Goal: Information Seeking & Learning: Learn about a topic

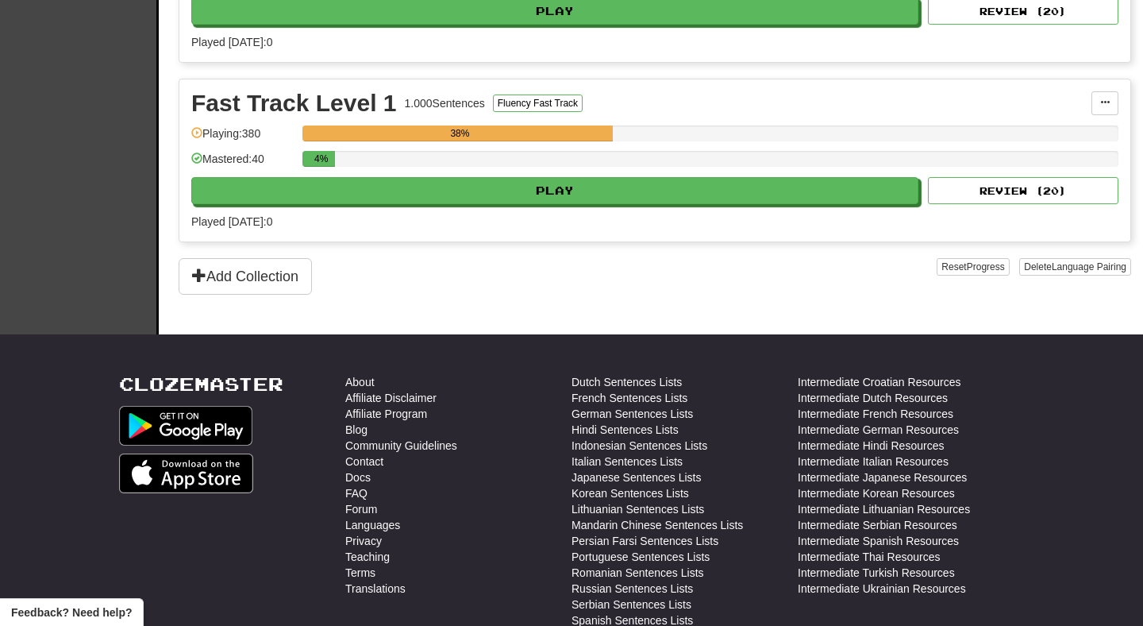
scroll to position [514, 0]
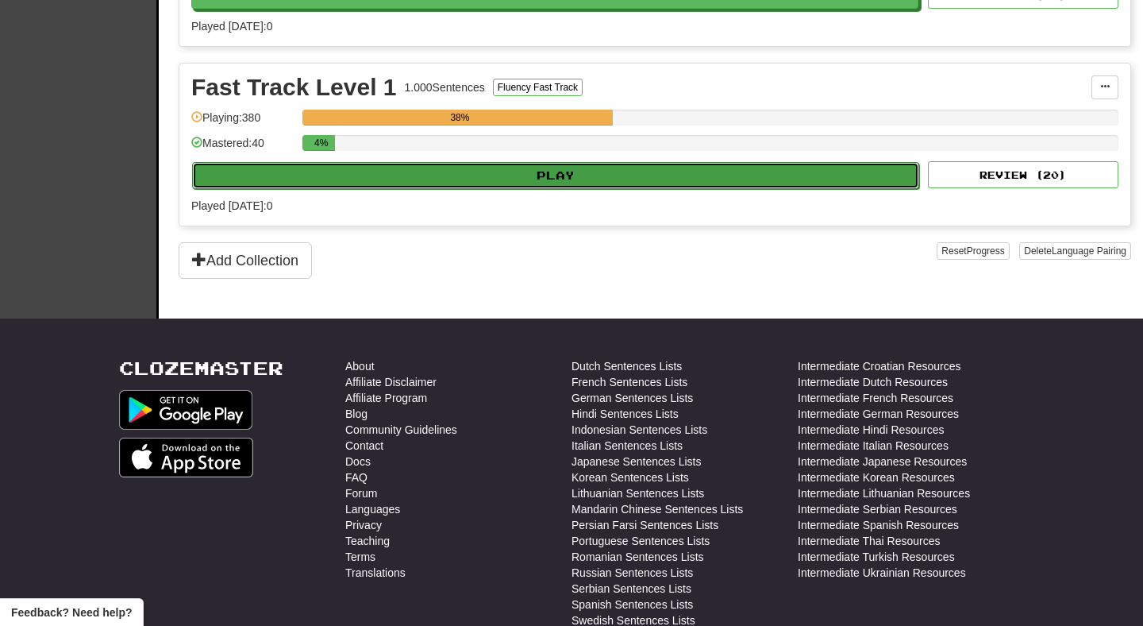
click at [603, 183] on button "Play" at bounding box center [555, 175] width 727 height 27
select select "**"
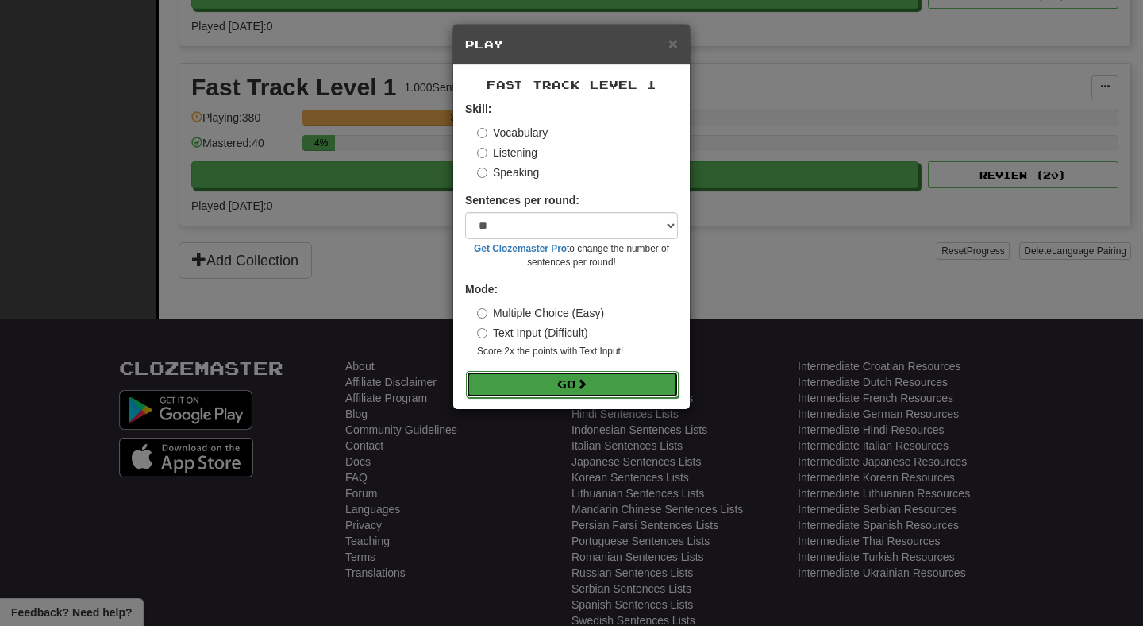
click at [598, 382] on button "Go" at bounding box center [572, 384] width 213 height 27
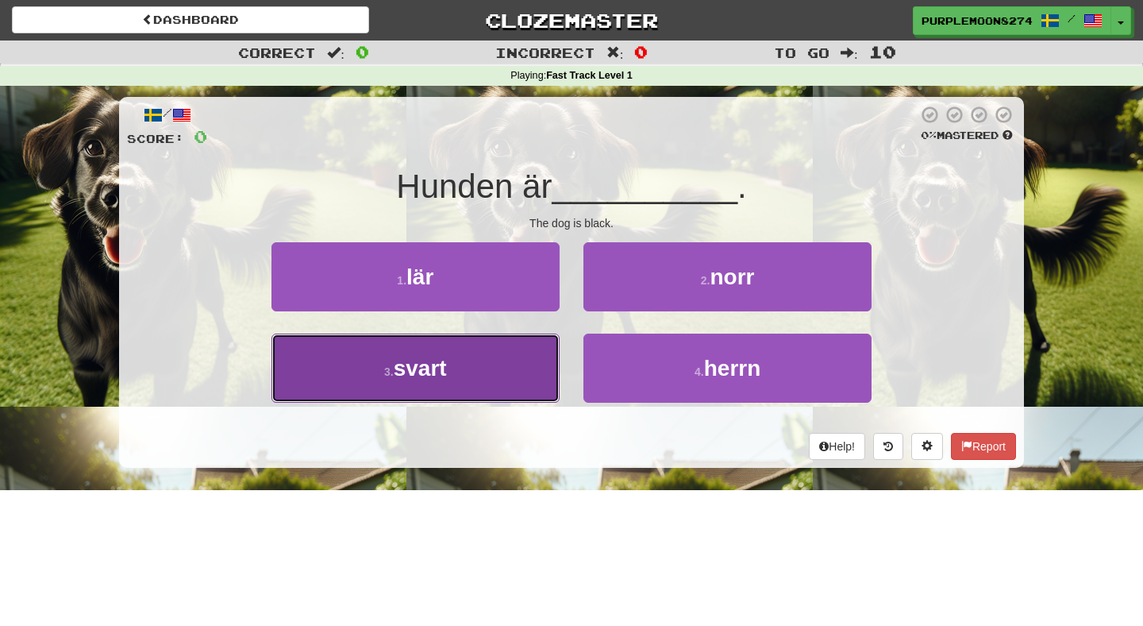
click at [522, 367] on button "3 . svart" at bounding box center [416, 367] width 288 height 69
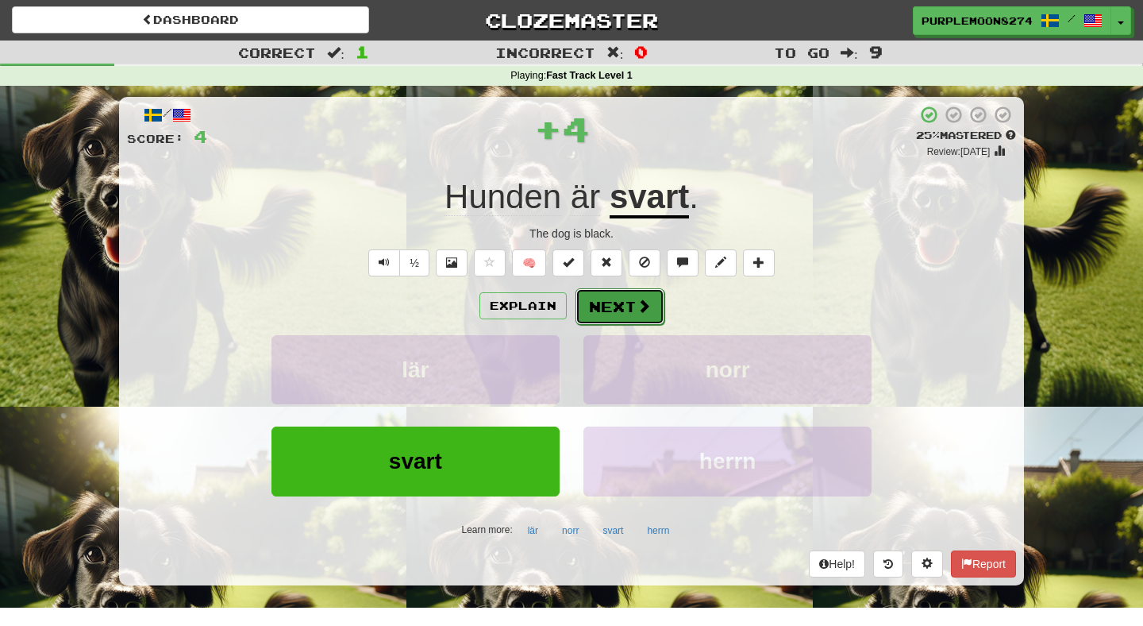
click at [615, 311] on button "Next" at bounding box center [620, 306] width 89 height 37
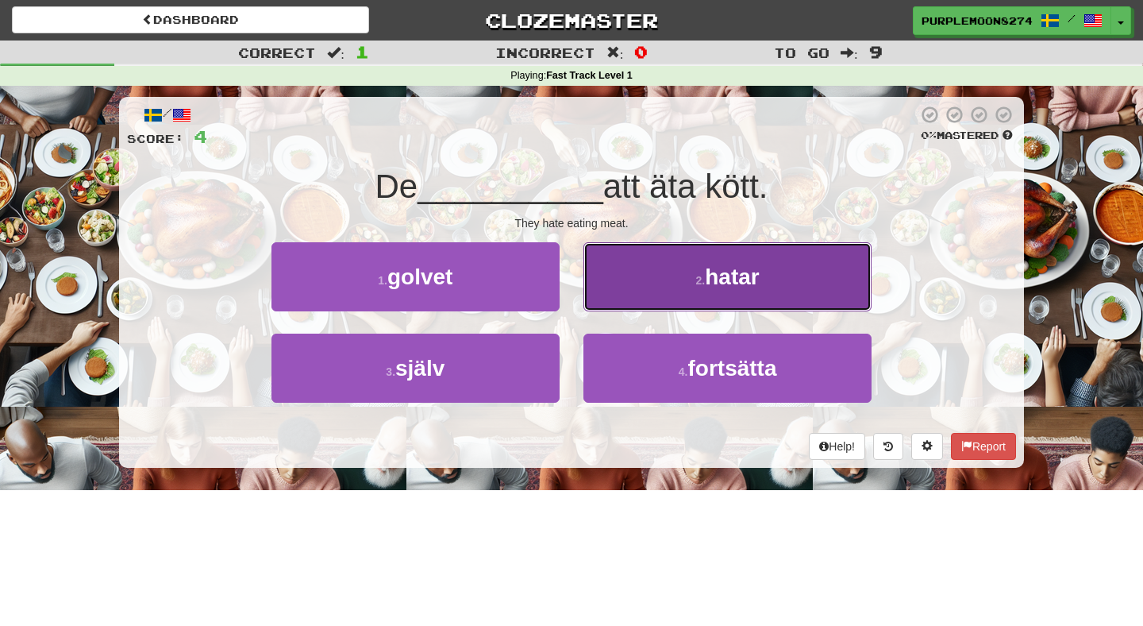
click at [611, 295] on button "2 . hatar" at bounding box center [728, 276] width 288 height 69
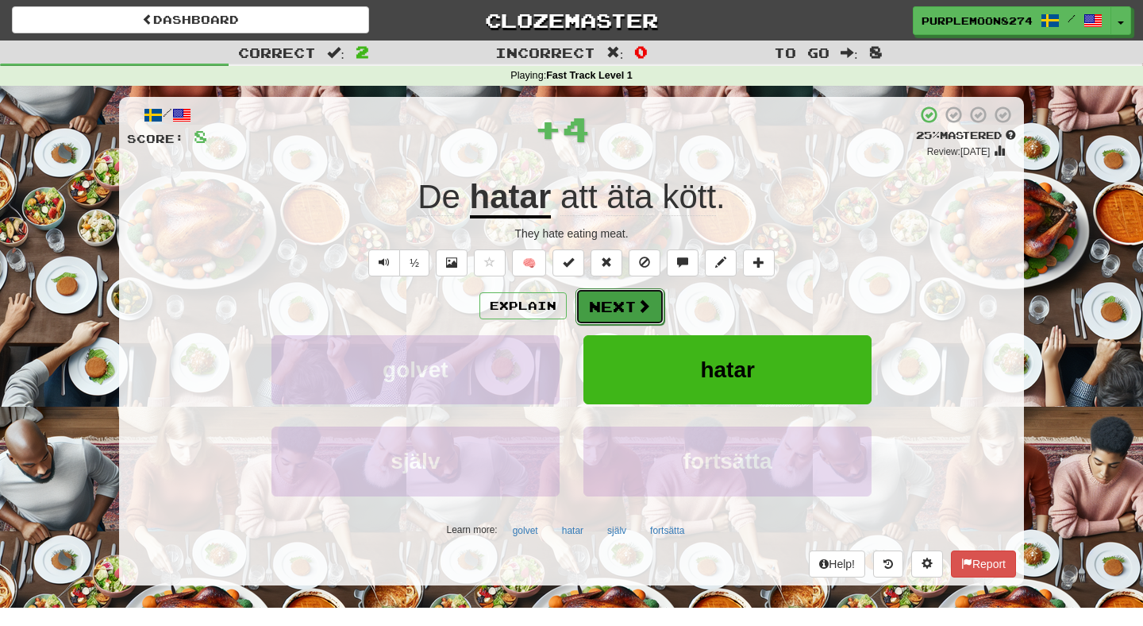
click at [613, 305] on button "Next" at bounding box center [620, 306] width 89 height 37
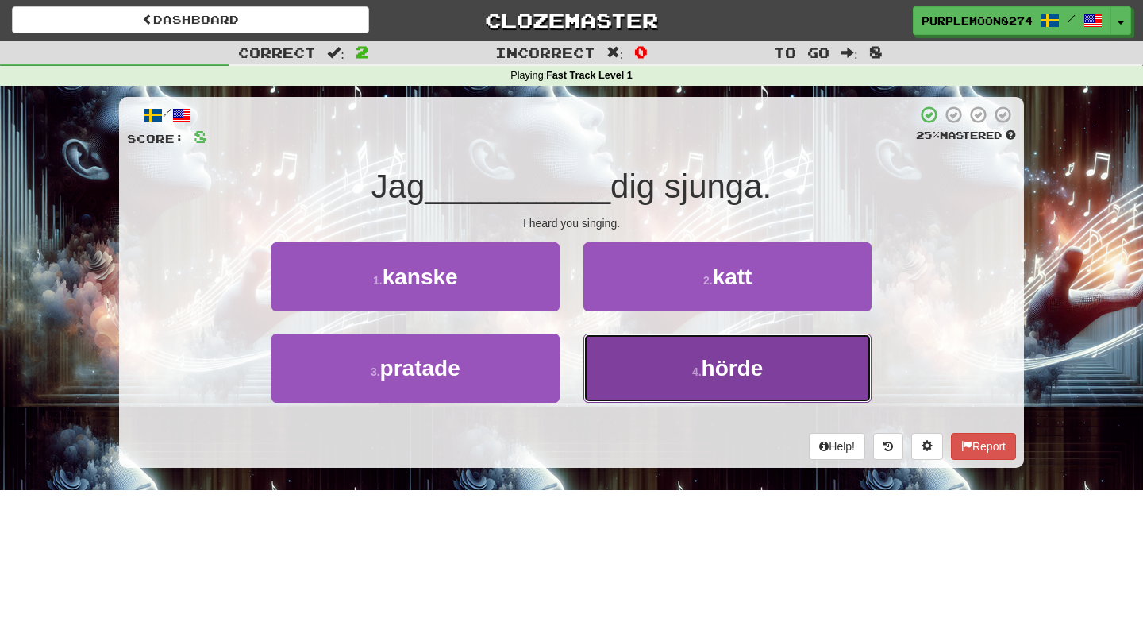
click at [603, 356] on button "4 . hörde" at bounding box center [728, 367] width 288 height 69
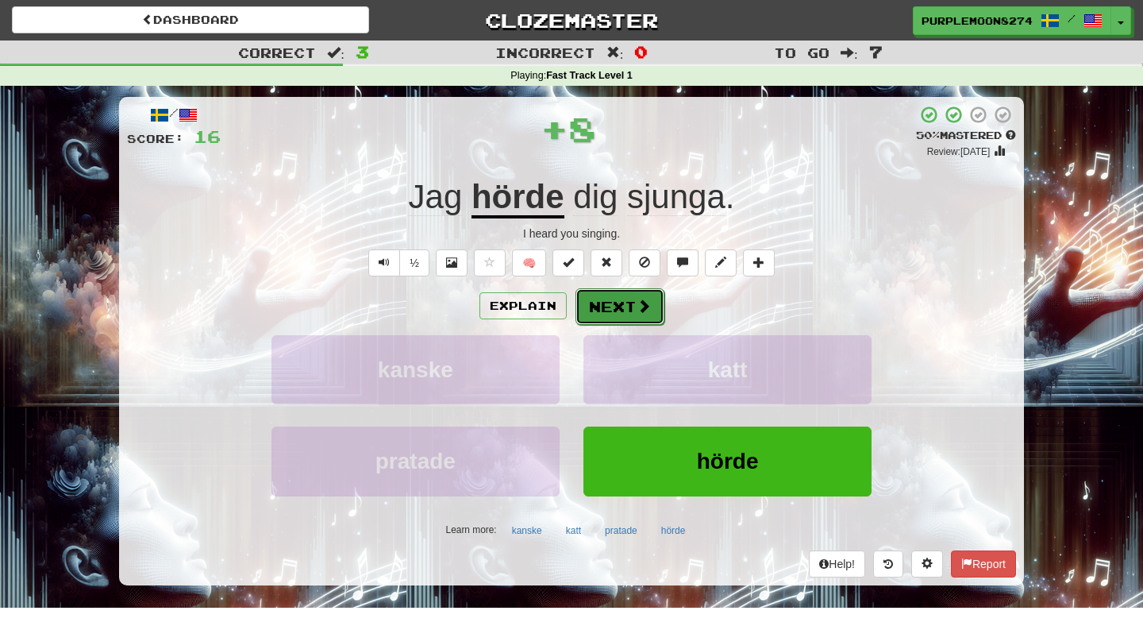
click at [607, 318] on button "Next" at bounding box center [620, 306] width 89 height 37
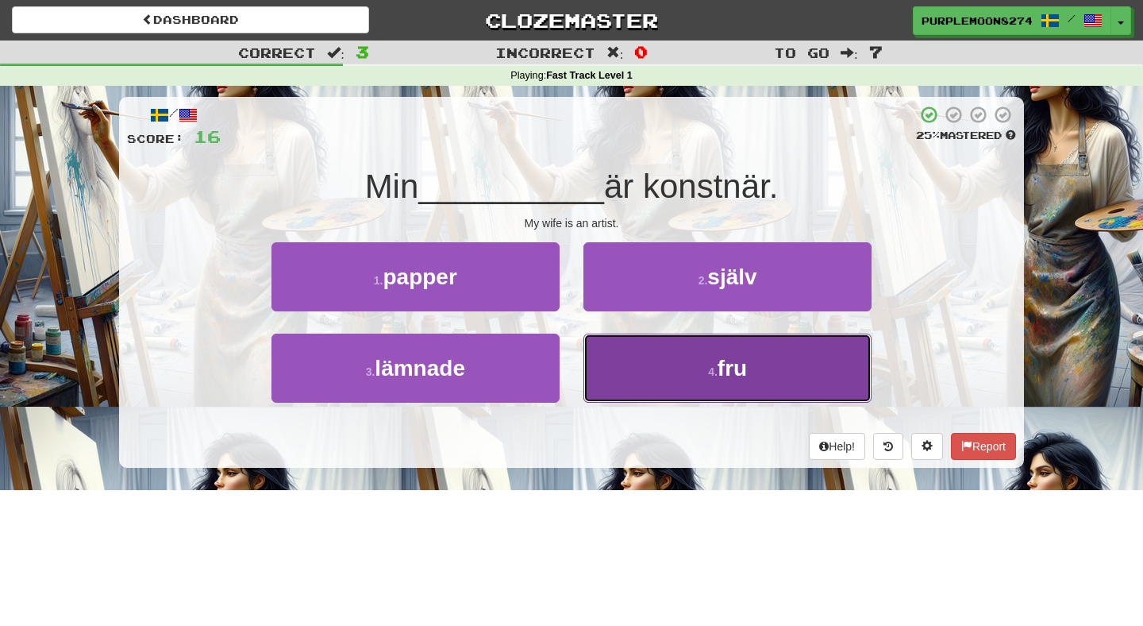
click at [611, 356] on button "4 . fru" at bounding box center [728, 367] width 288 height 69
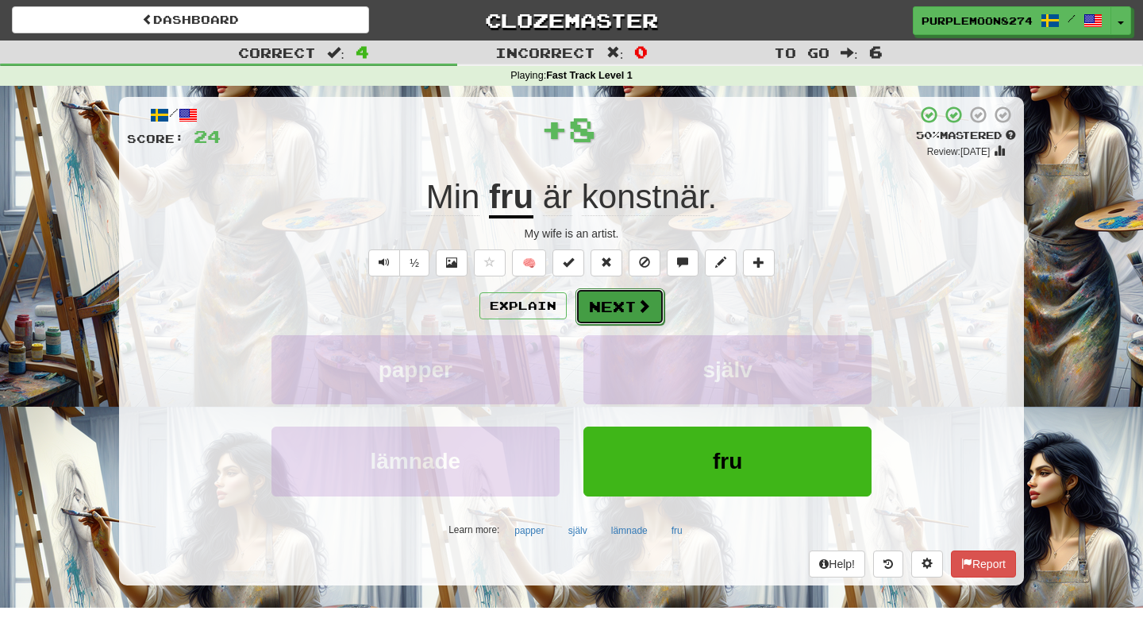
click at [611, 295] on button "Next" at bounding box center [620, 306] width 89 height 37
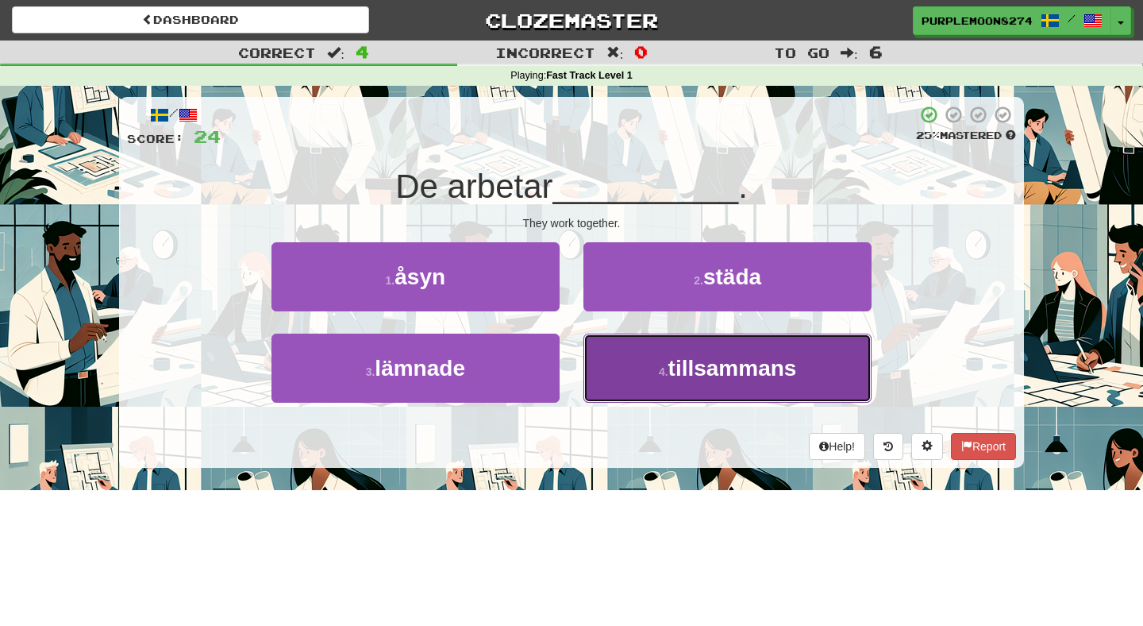
click at [618, 359] on button "4 . tillsammans" at bounding box center [728, 367] width 288 height 69
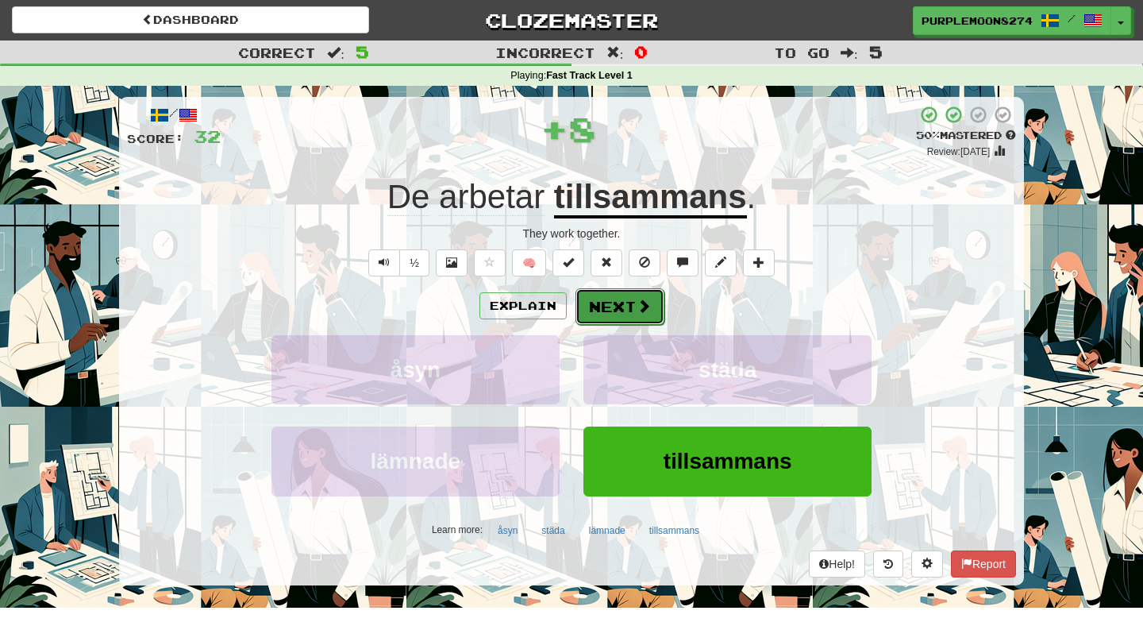
click at [616, 313] on button "Next" at bounding box center [620, 306] width 89 height 37
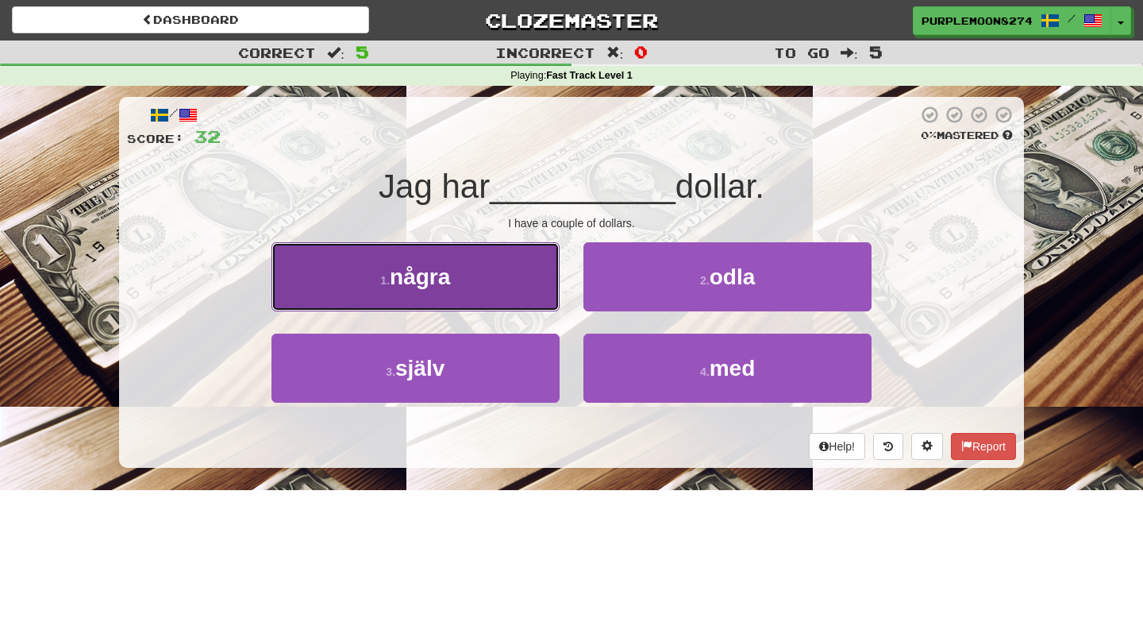
click at [517, 287] on button "1 . några" at bounding box center [416, 276] width 288 height 69
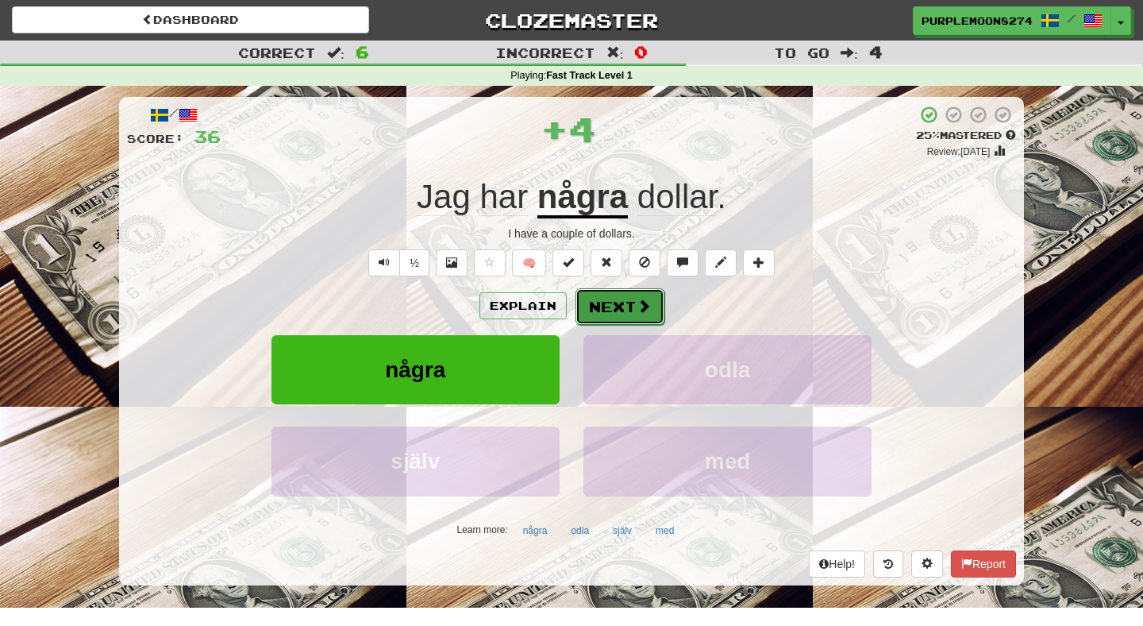
click at [620, 306] on button "Next" at bounding box center [620, 306] width 89 height 37
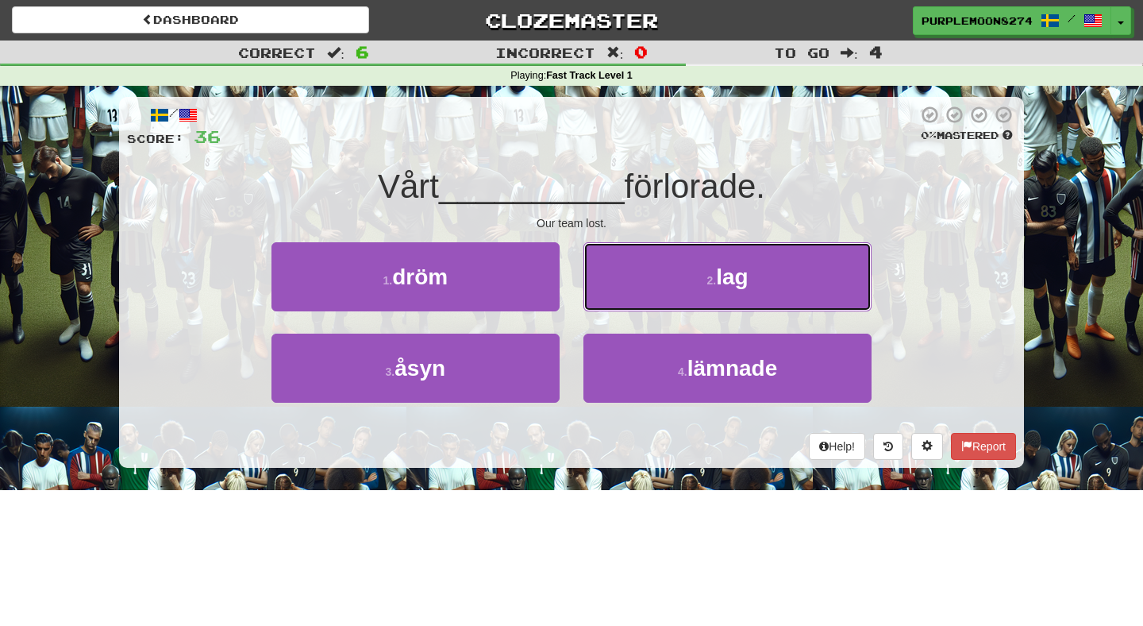
click at [620, 306] on button "2 . lag" at bounding box center [728, 276] width 288 height 69
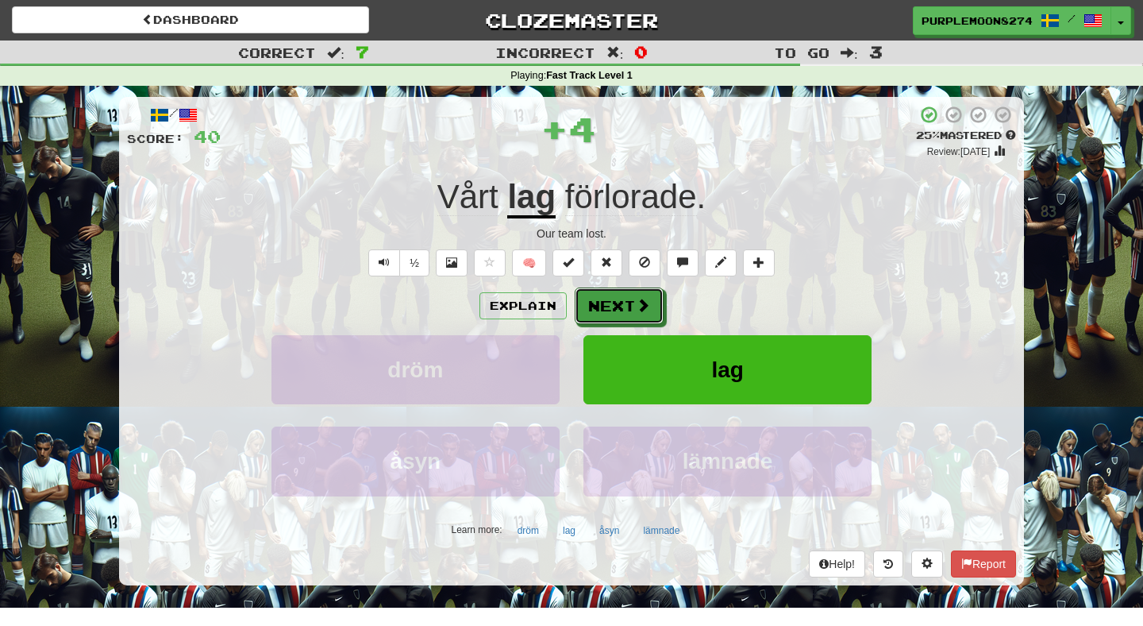
click at [620, 306] on button "Next" at bounding box center [619, 305] width 89 height 37
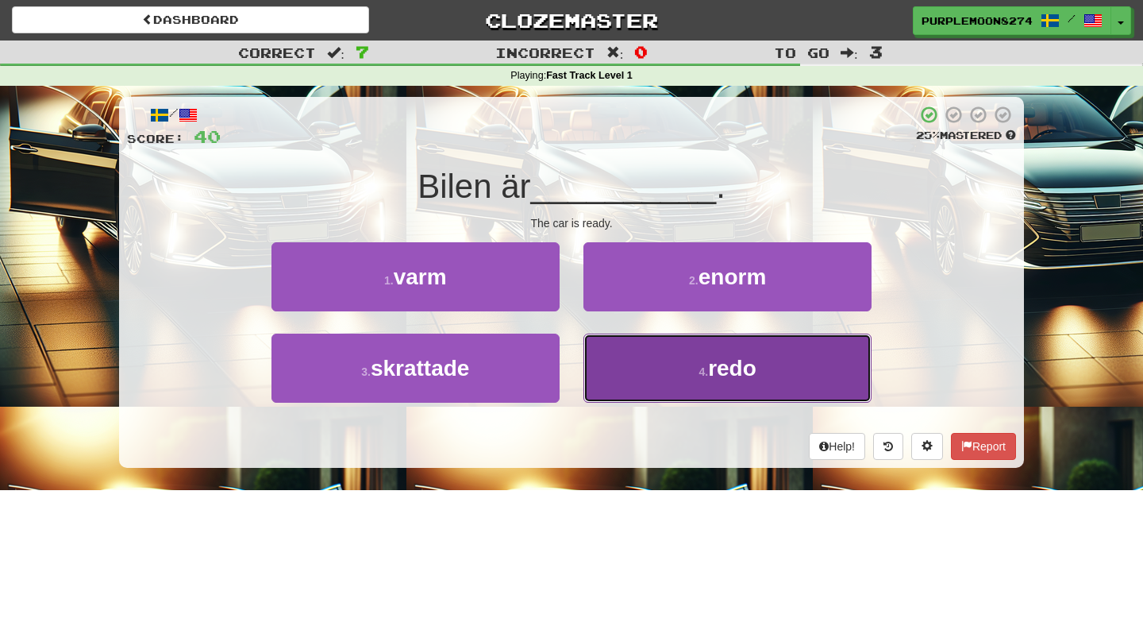
click at [619, 372] on button "4 . redo" at bounding box center [728, 367] width 288 height 69
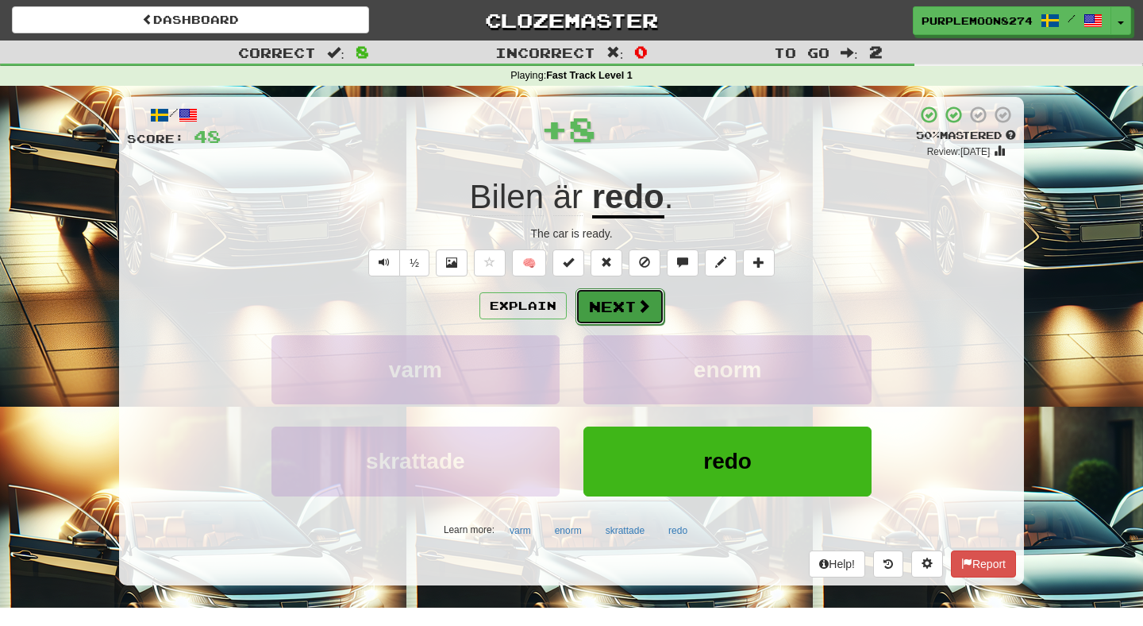
click at [621, 318] on button "Next" at bounding box center [620, 306] width 89 height 37
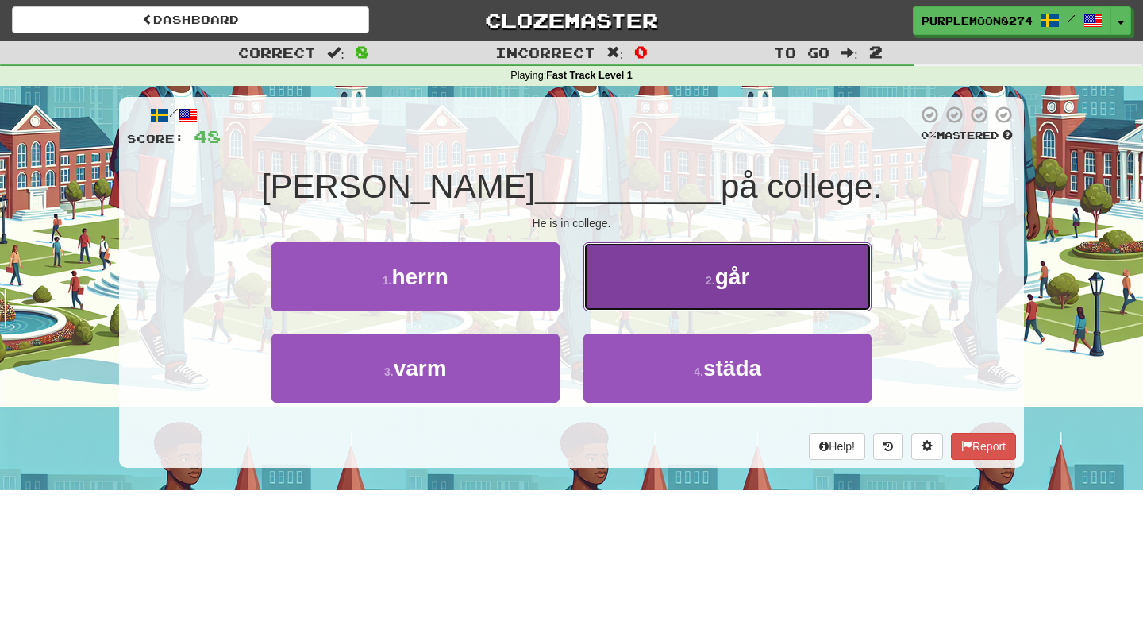
click at [618, 302] on button "2 . går" at bounding box center [728, 276] width 288 height 69
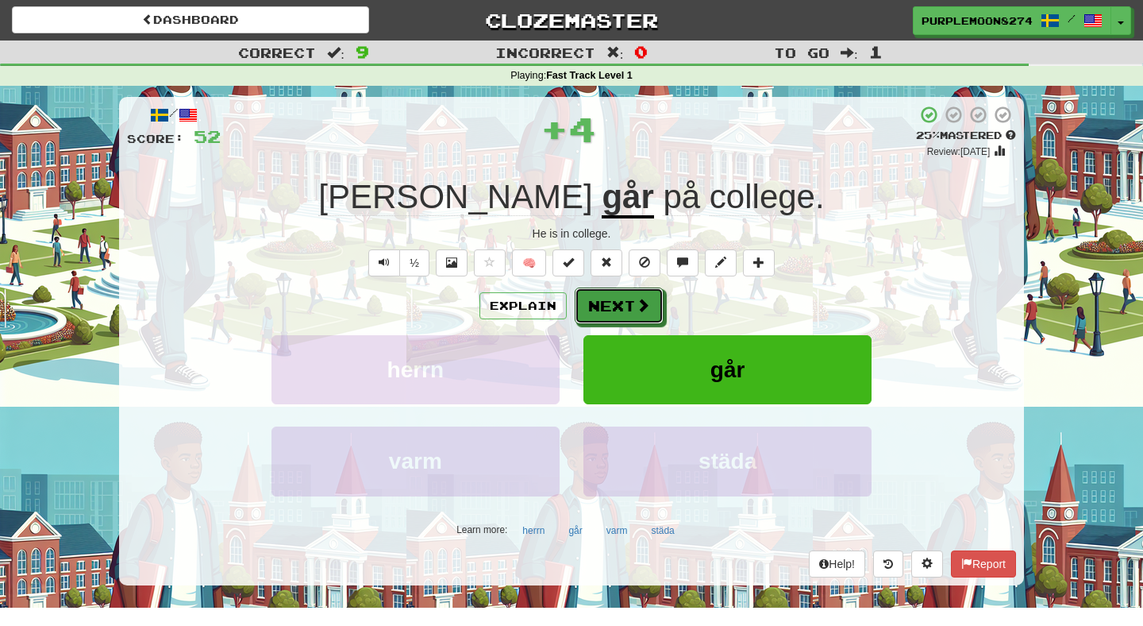
click at [618, 302] on button "Next" at bounding box center [619, 305] width 89 height 37
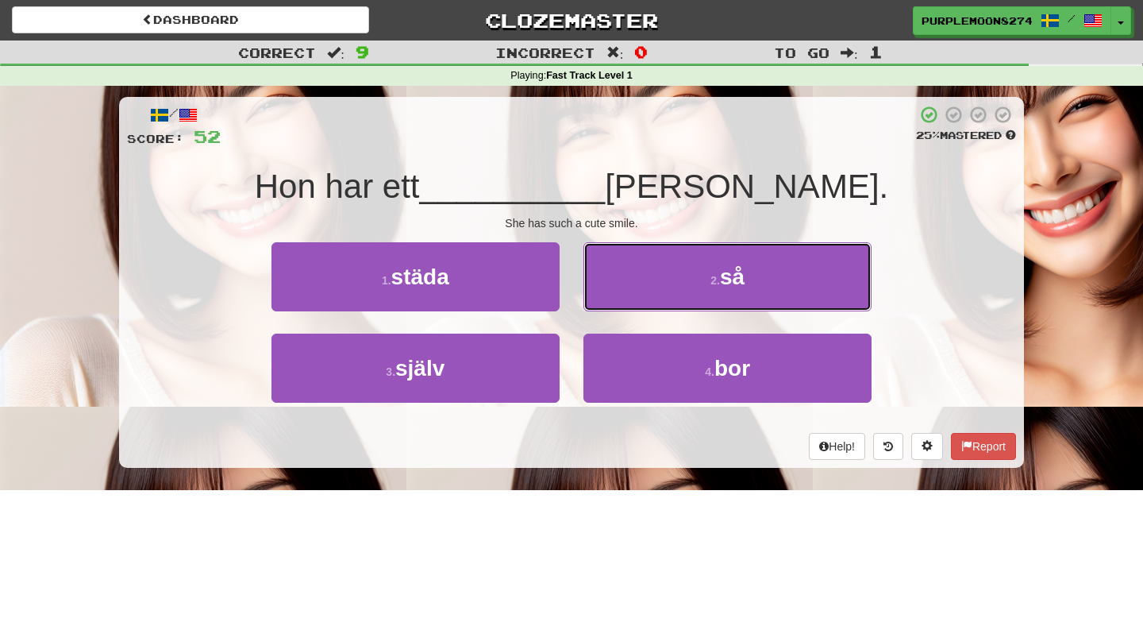
click at [618, 302] on button "2 . så" at bounding box center [728, 276] width 288 height 69
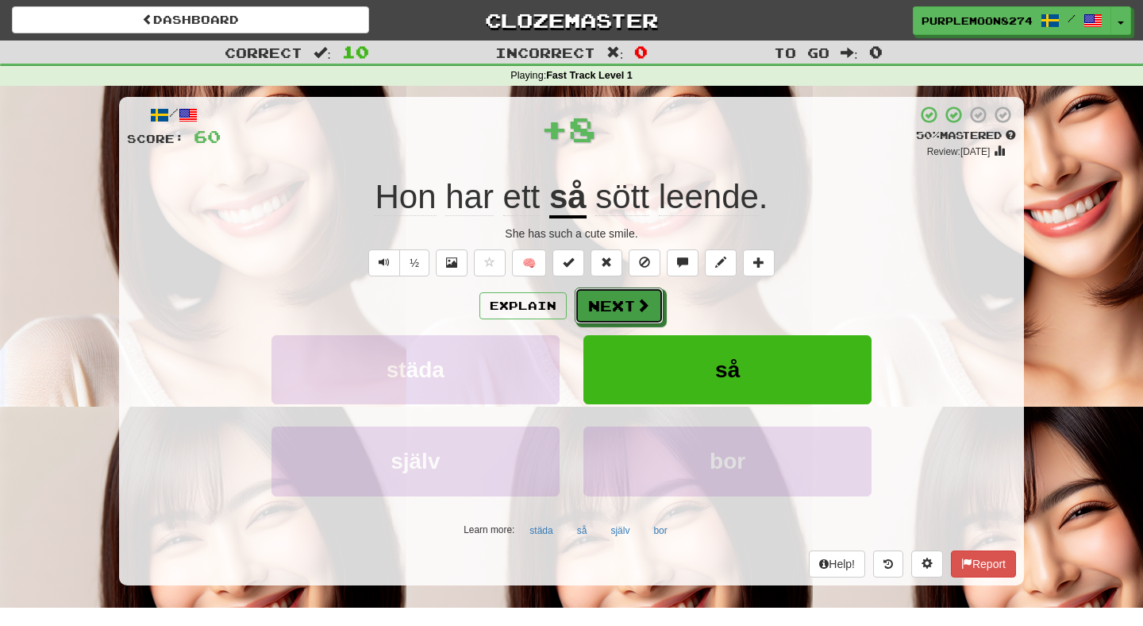
click at [618, 302] on button "Next" at bounding box center [619, 305] width 89 height 37
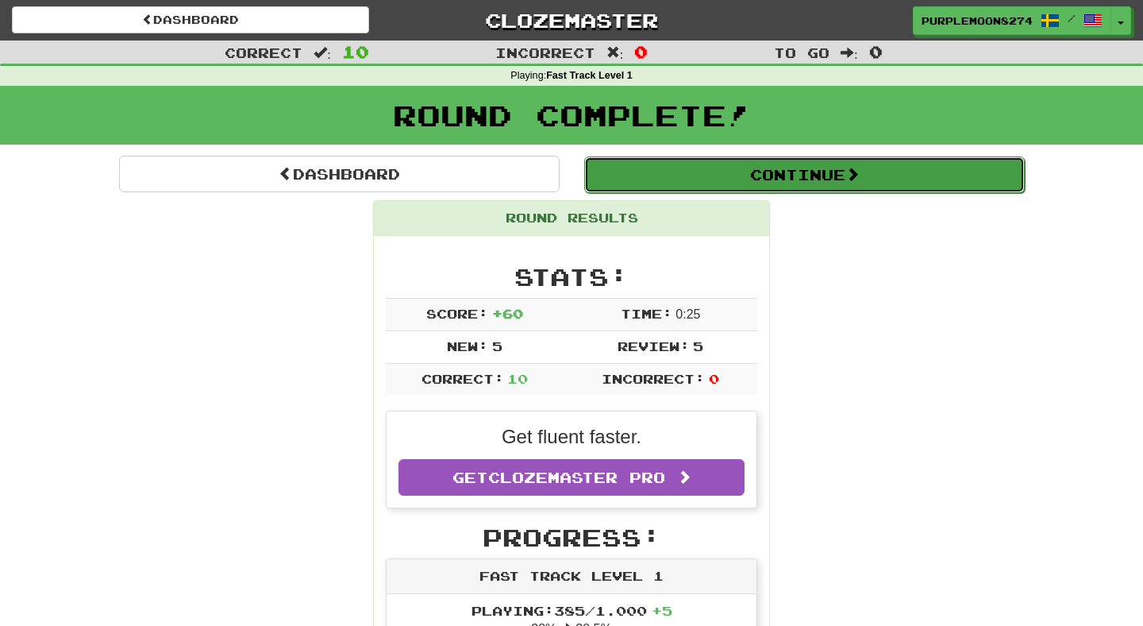
click at [634, 176] on button "Continue" at bounding box center [804, 174] width 441 height 37
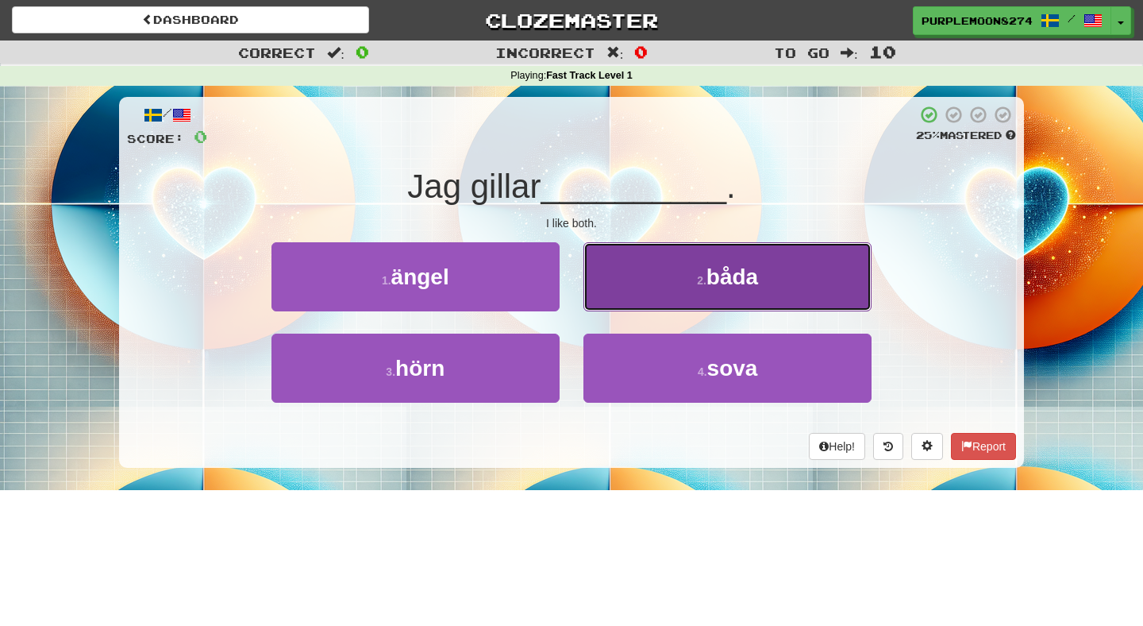
click at [630, 295] on button "2 . båda" at bounding box center [728, 276] width 288 height 69
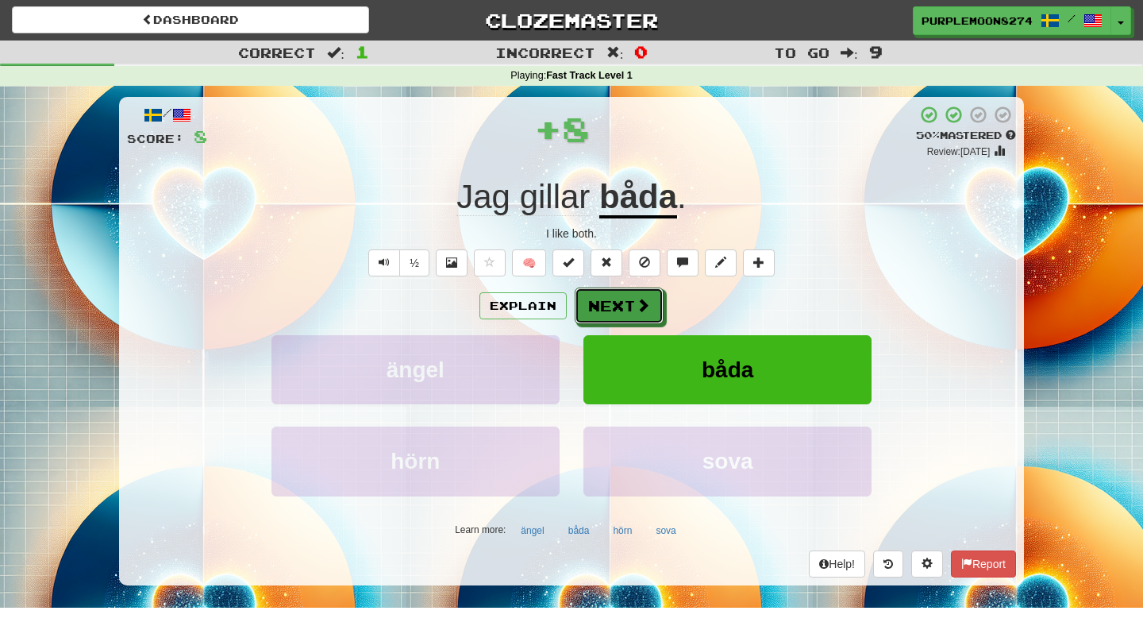
click at [630, 295] on button "Next" at bounding box center [619, 305] width 89 height 37
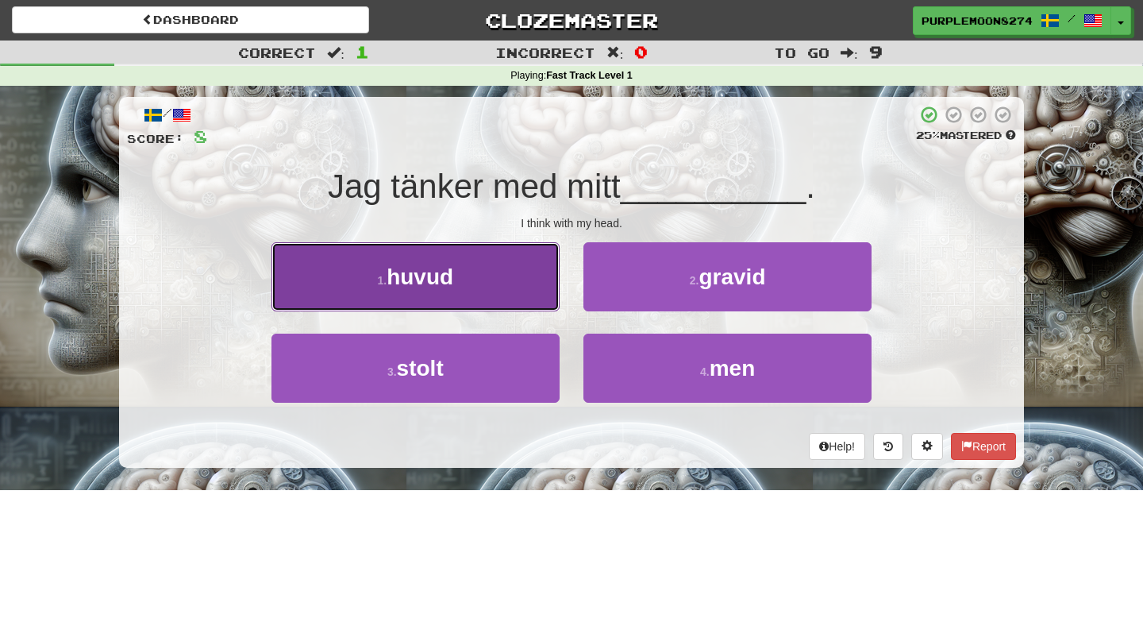
click at [503, 289] on button "1 . huvud" at bounding box center [416, 276] width 288 height 69
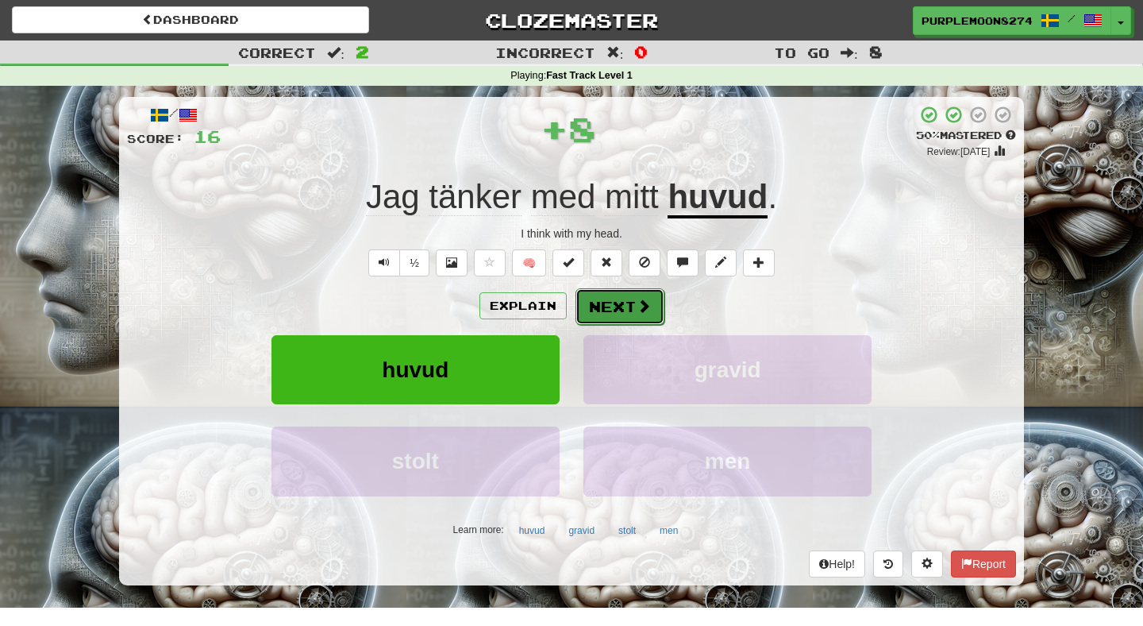
click at [600, 317] on button "Next" at bounding box center [620, 306] width 89 height 37
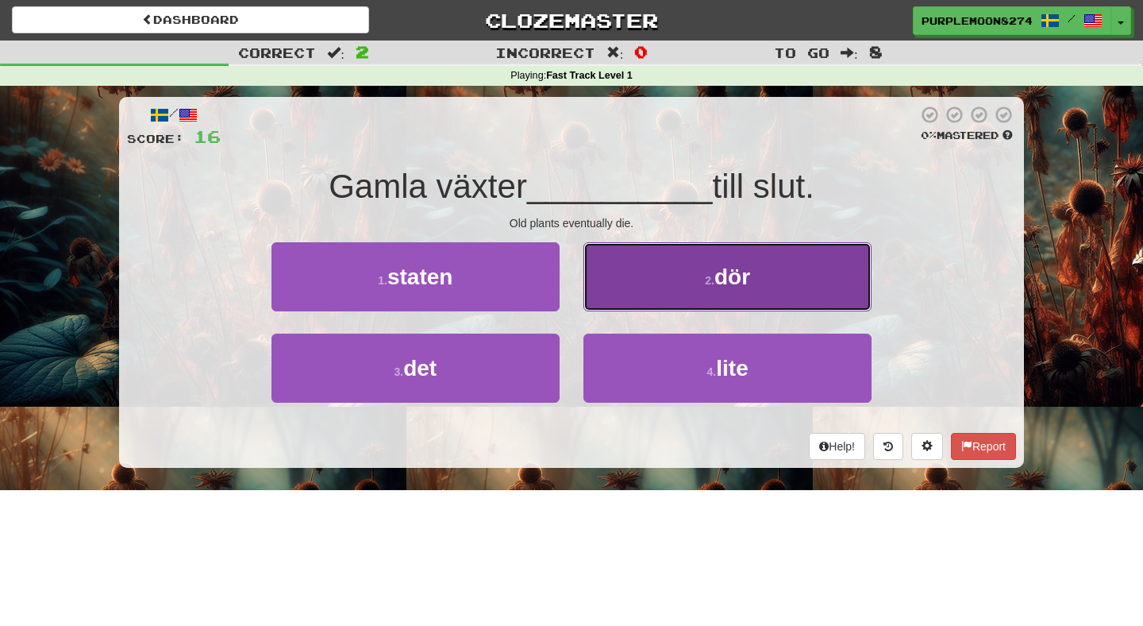
click at [607, 296] on button "2 . dör" at bounding box center [728, 276] width 288 height 69
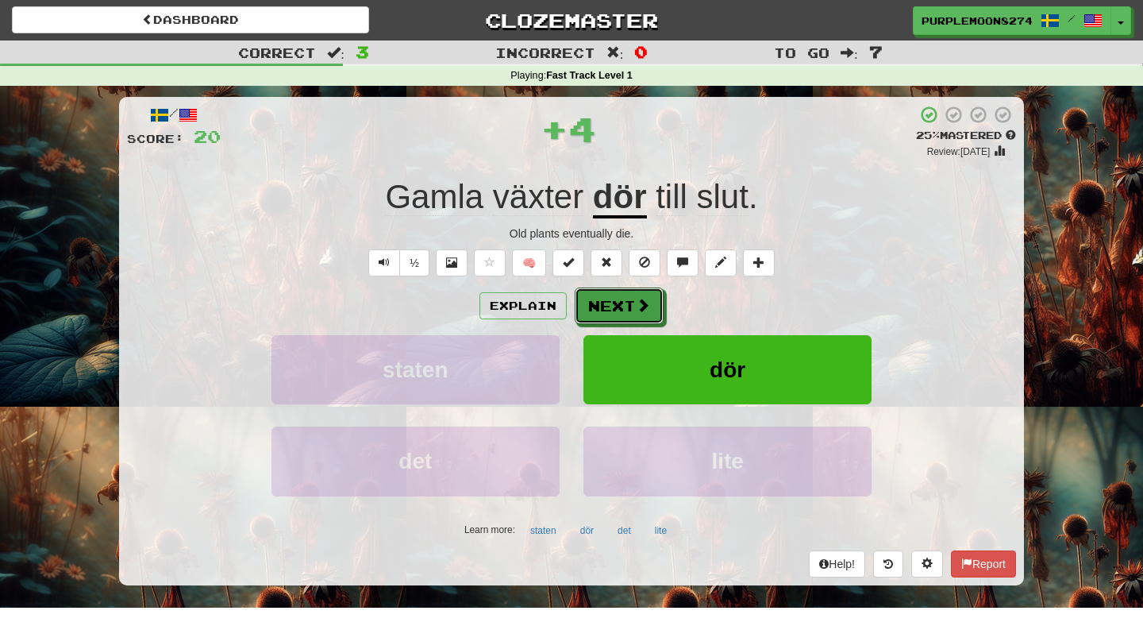
click at [607, 296] on button "Next" at bounding box center [619, 305] width 89 height 37
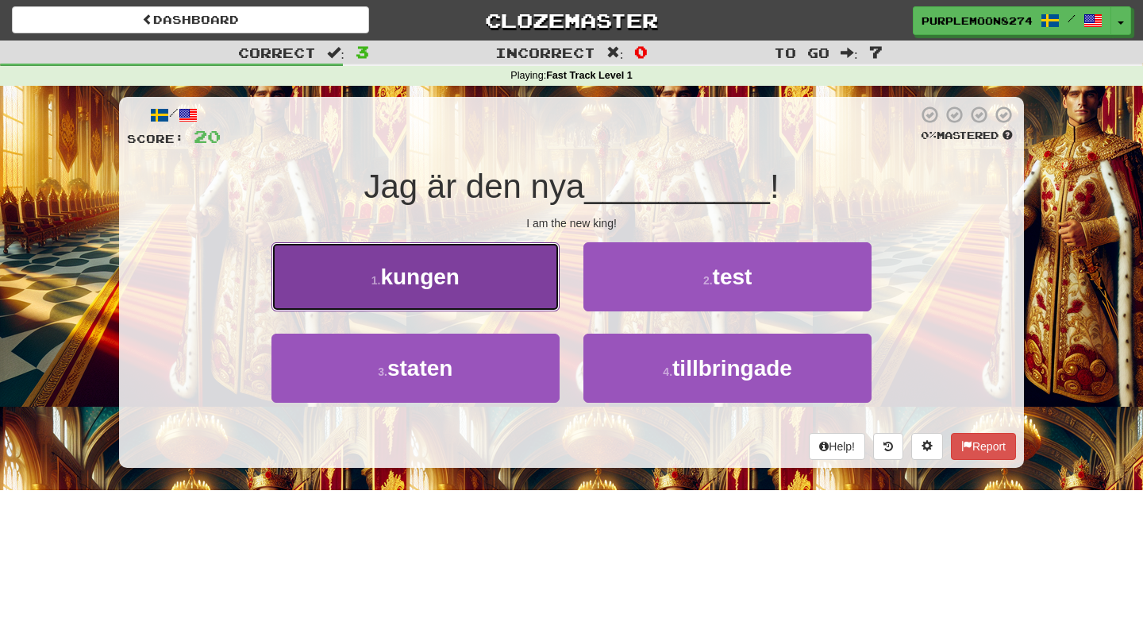
click at [509, 302] on button "1 . kungen" at bounding box center [416, 276] width 288 height 69
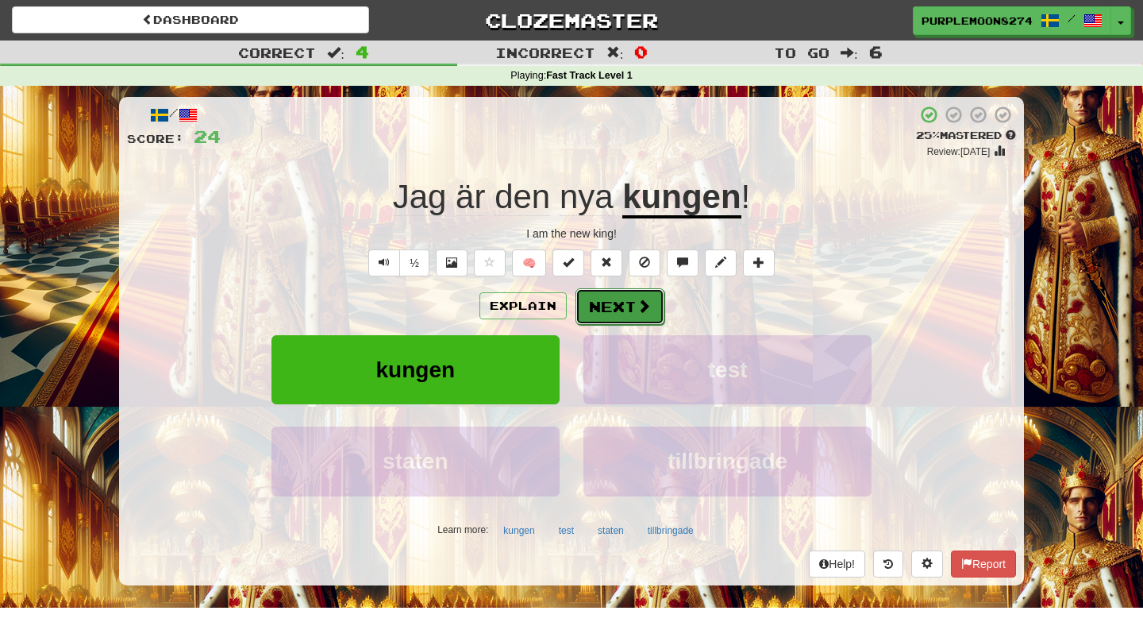
click at [625, 299] on button "Next" at bounding box center [620, 306] width 89 height 37
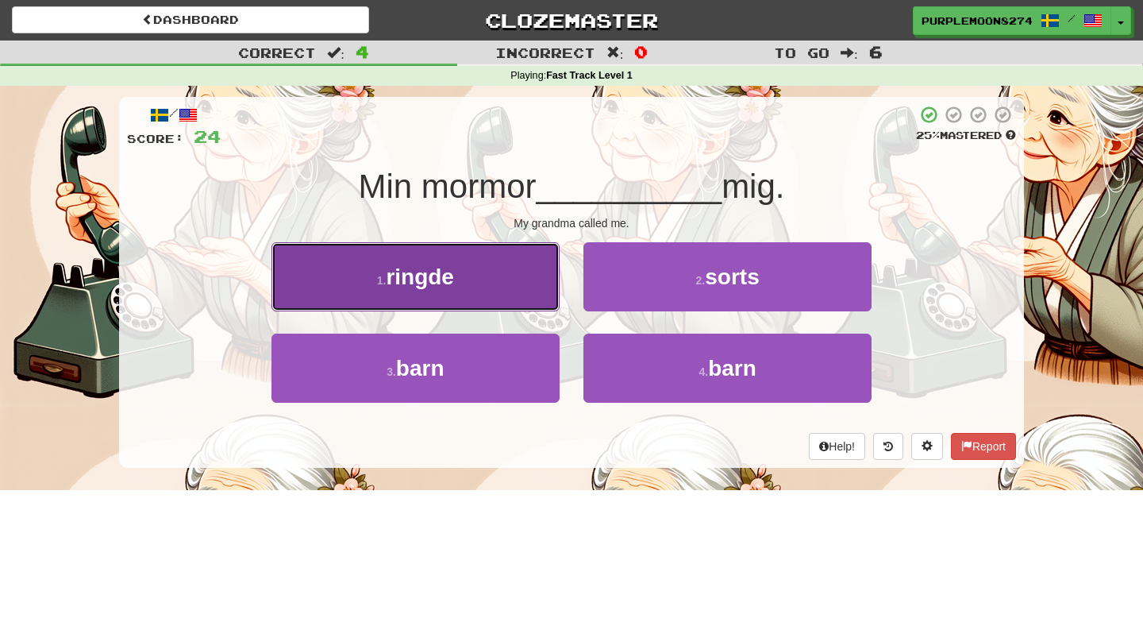
click at [522, 287] on button "1 . ringde" at bounding box center [416, 276] width 288 height 69
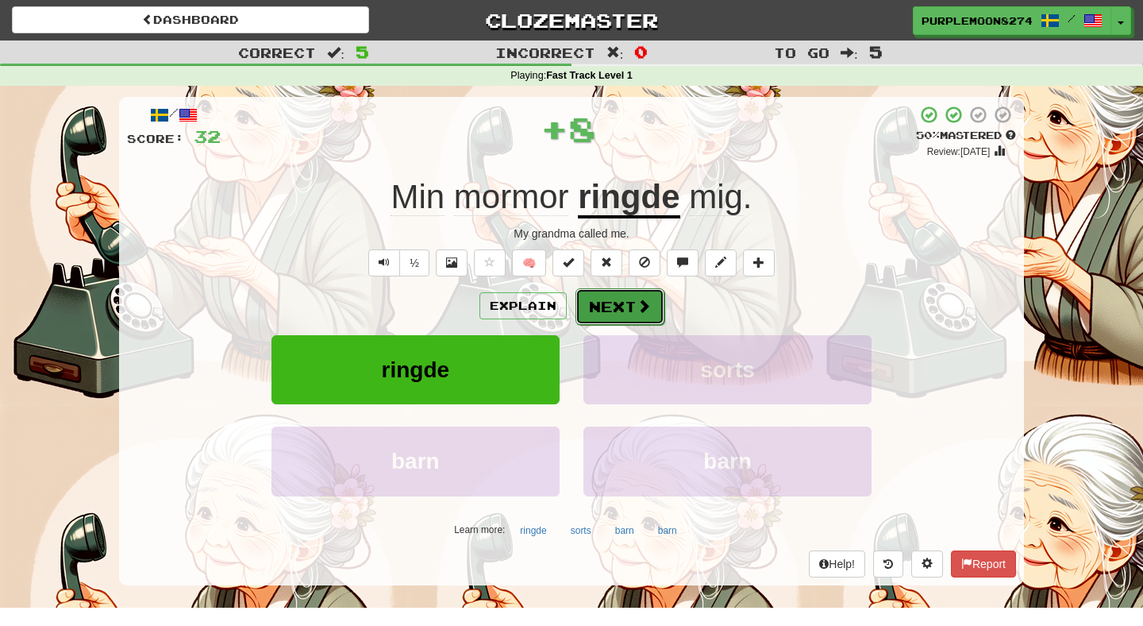
click at [645, 312] on span at bounding box center [644, 306] width 14 height 14
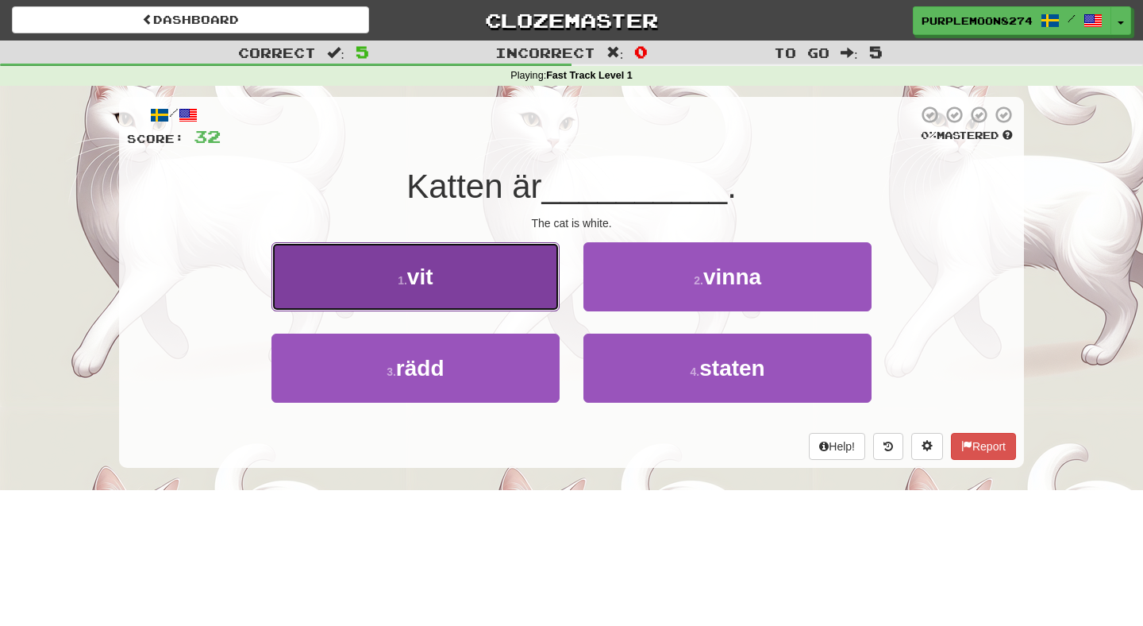
click at [550, 296] on button "1 . vit" at bounding box center [416, 276] width 288 height 69
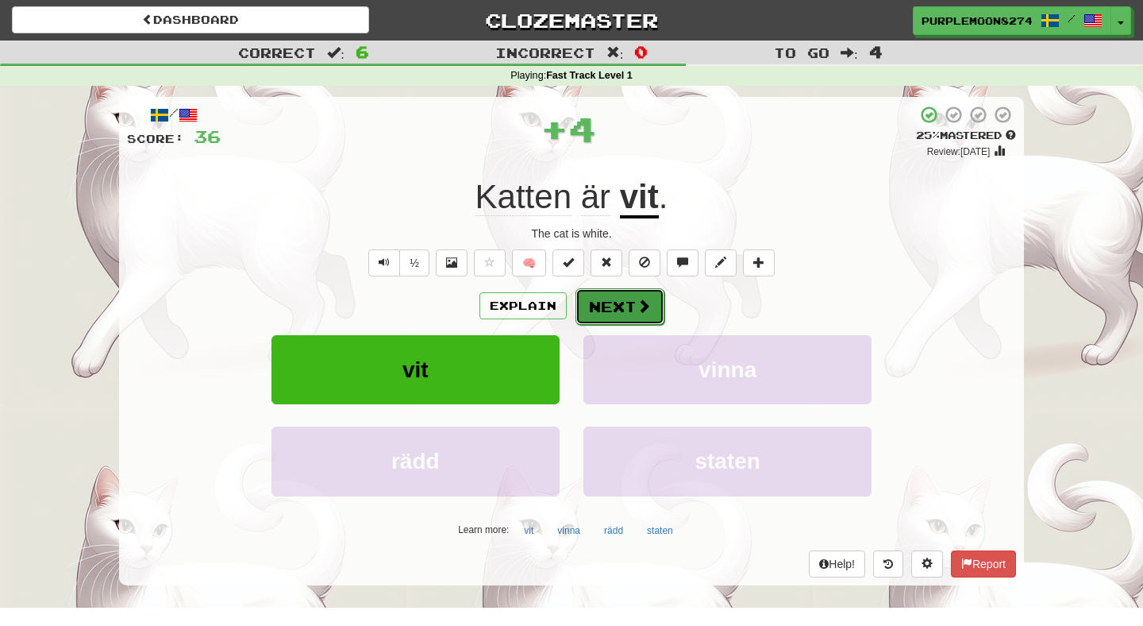
click at [625, 308] on button "Next" at bounding box center [620, 306] width 89 height 37
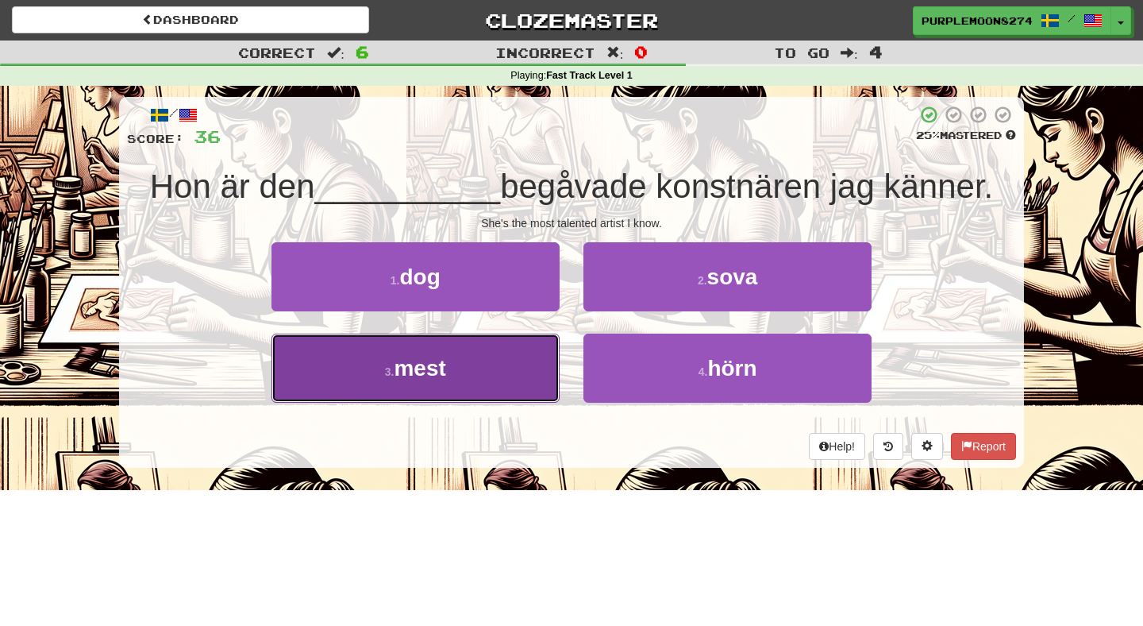
click at [537, 360] on button "3 . mest" at bounding box center [416, 367] width 288 height 69
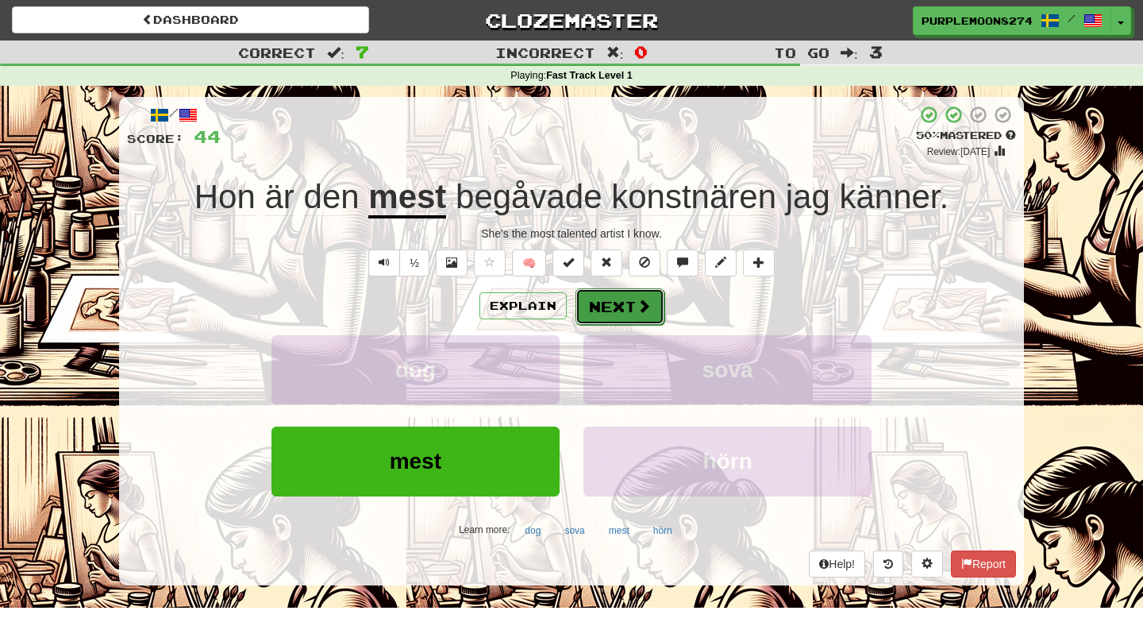
click at [624, 299] on button "Next" at bounding box center [620, 306] width 89 height 37
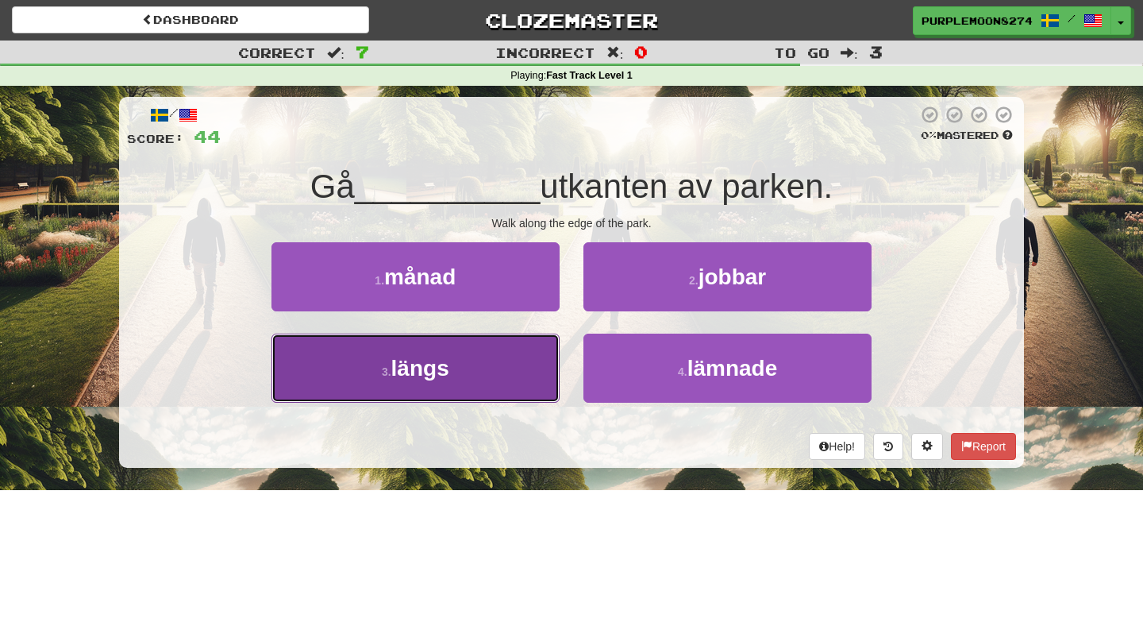
click at [534, 369] on button "3 . längs" at bounding box center [416, 367] width 288 height 69
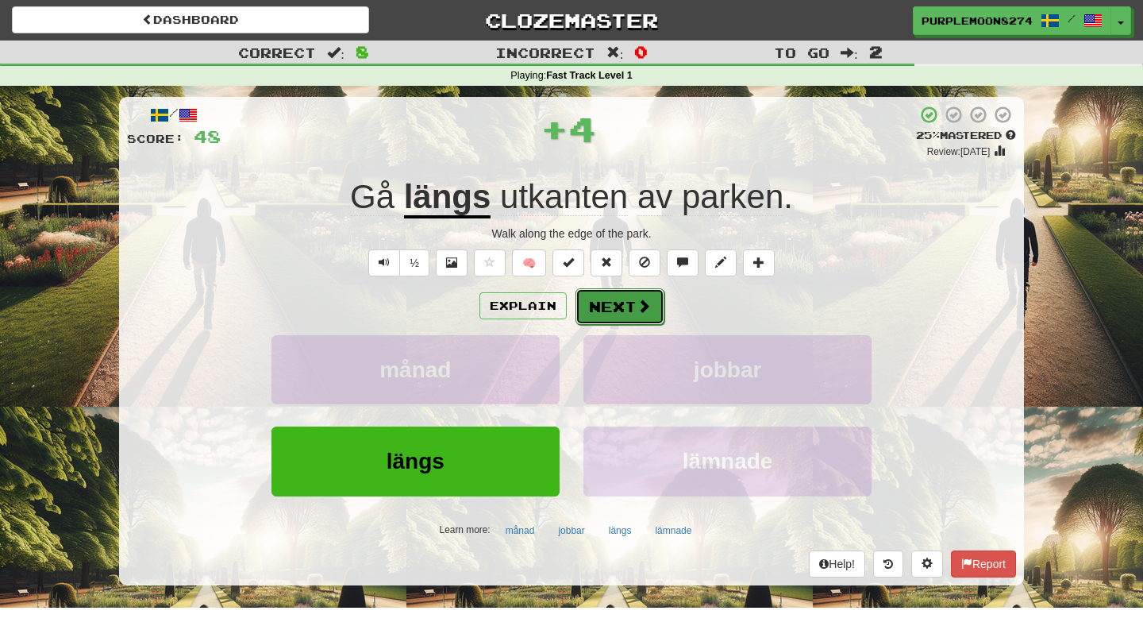
click at [604, 310] on button "Next" at bounding box center [620, 306] width 89 height 37
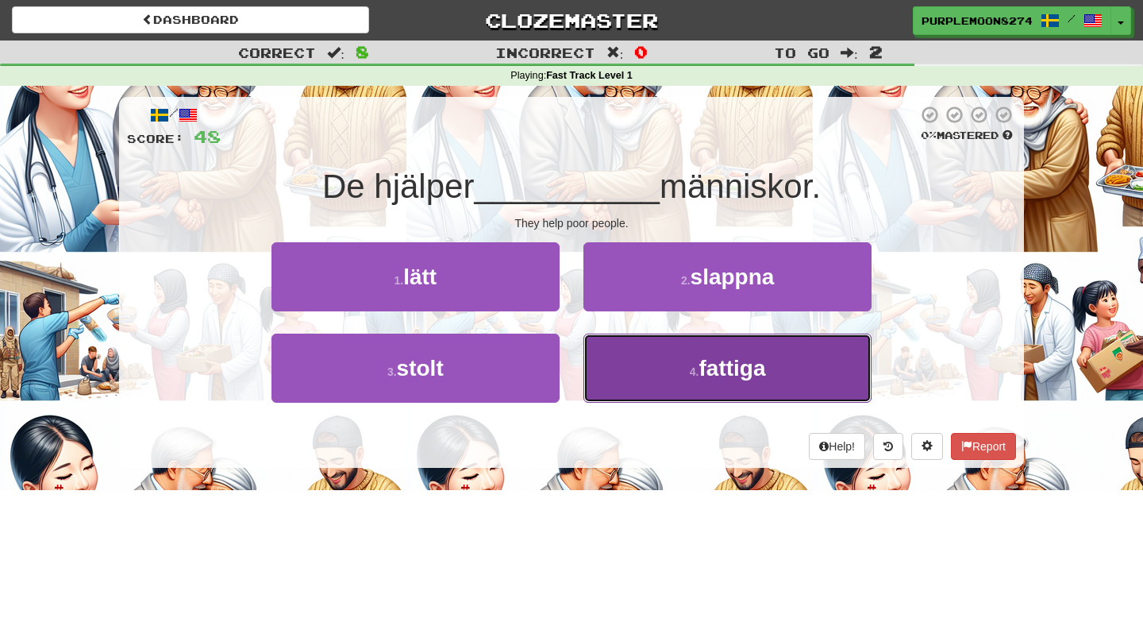
click at [603, 357] on button "4 . fattiga" at bounding box center [728, 367] width 288 height 69
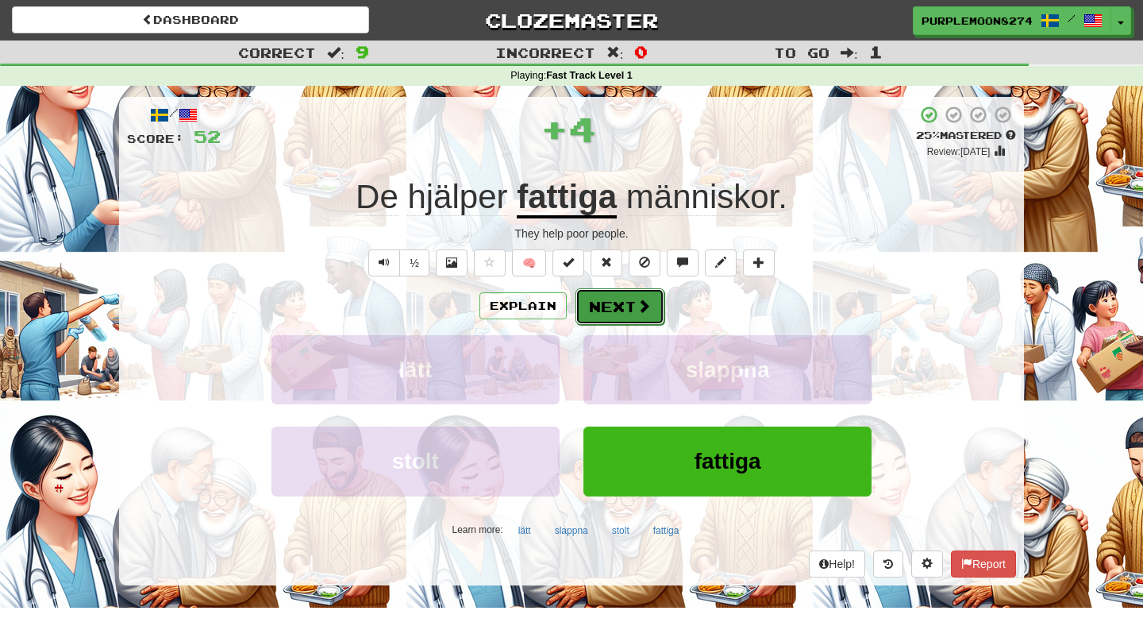
click at [610, 307] on button "Next" at bounding box center [620, 306] width 89 height 37
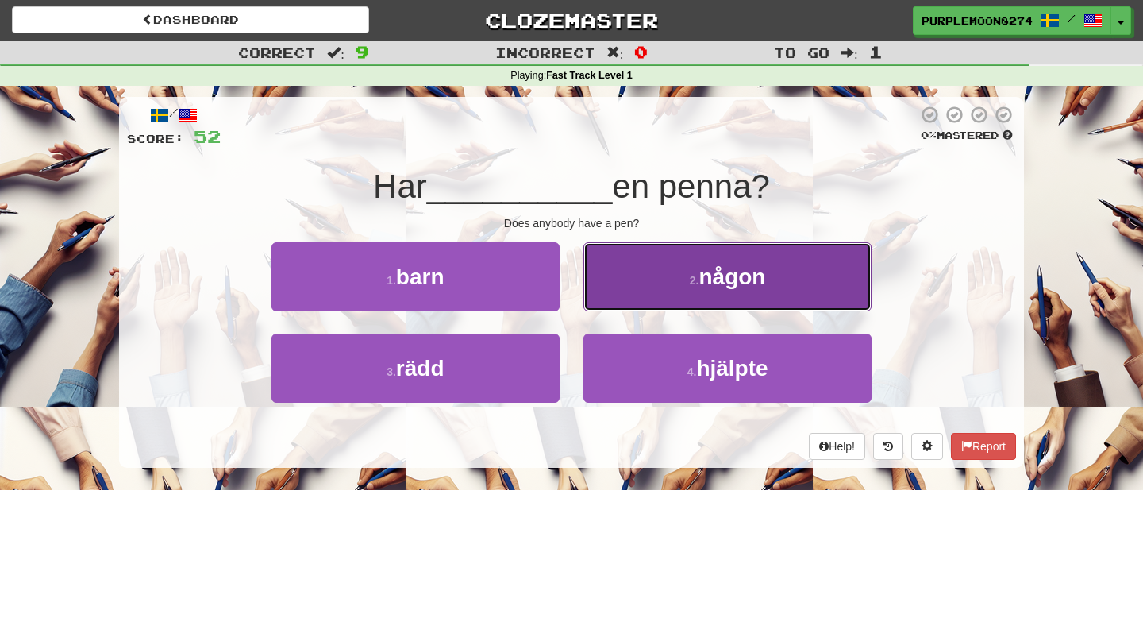
click at [606, 291] on button "2 . någon" at bounding box center [728, 276] width 288 height 69
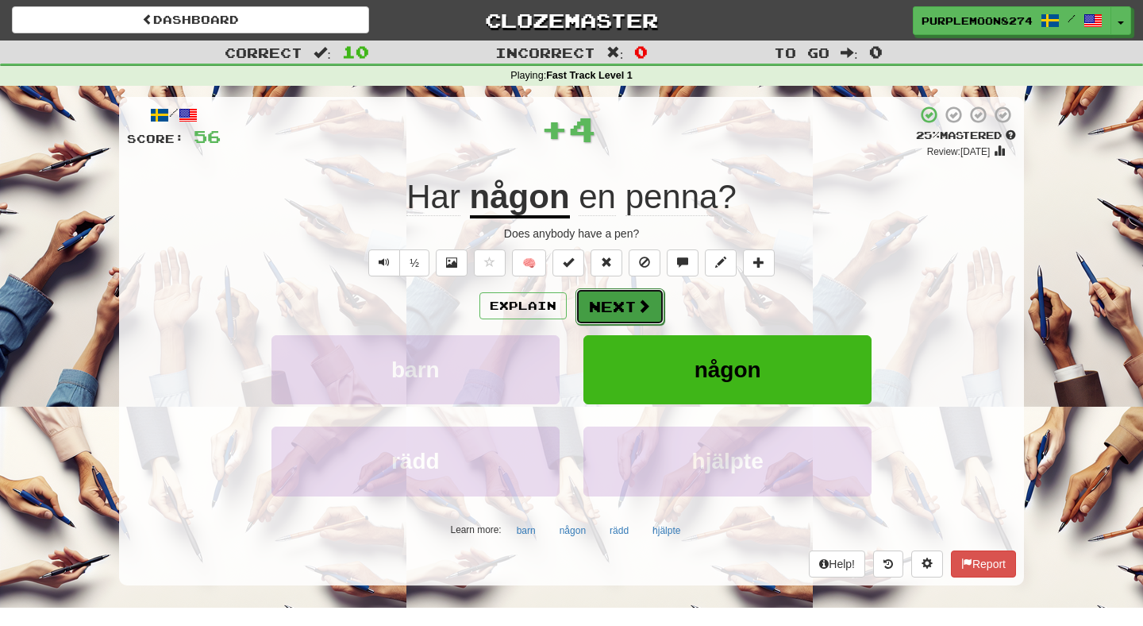
click at [606, 299] on button "Next" at bounding box center [620, 306] width 89 height 37
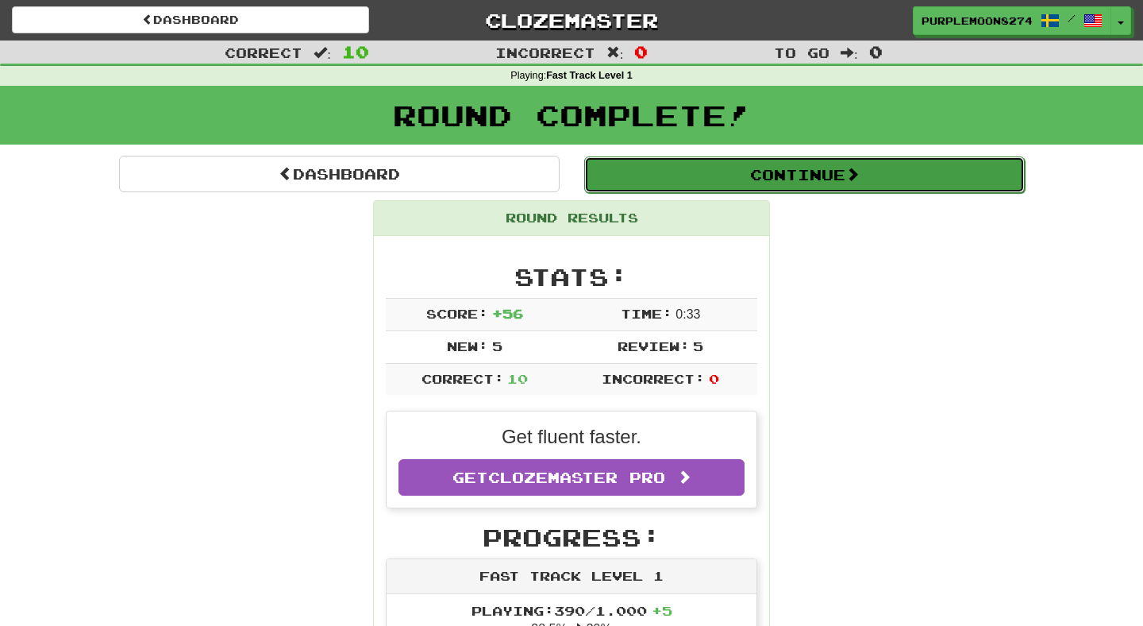
click at [618, 181] on button "Continue" at bounding box center [804, 174] width 441 height 37
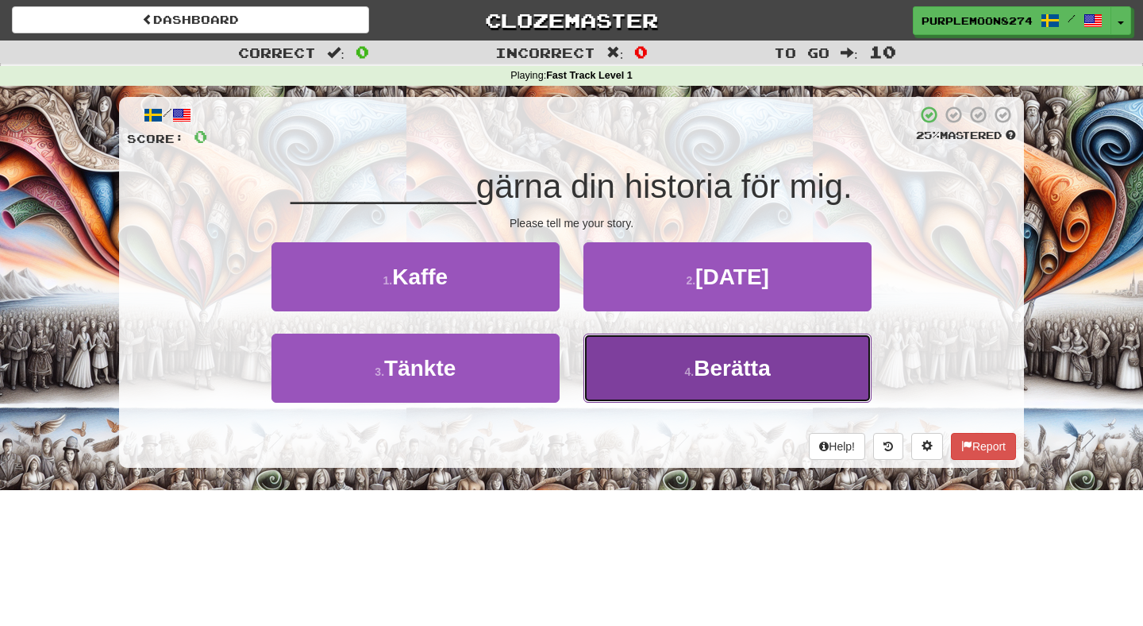
click at [596, 371] on button "4 . Berätta" at bounding box center [728, 367] width 288 height 69
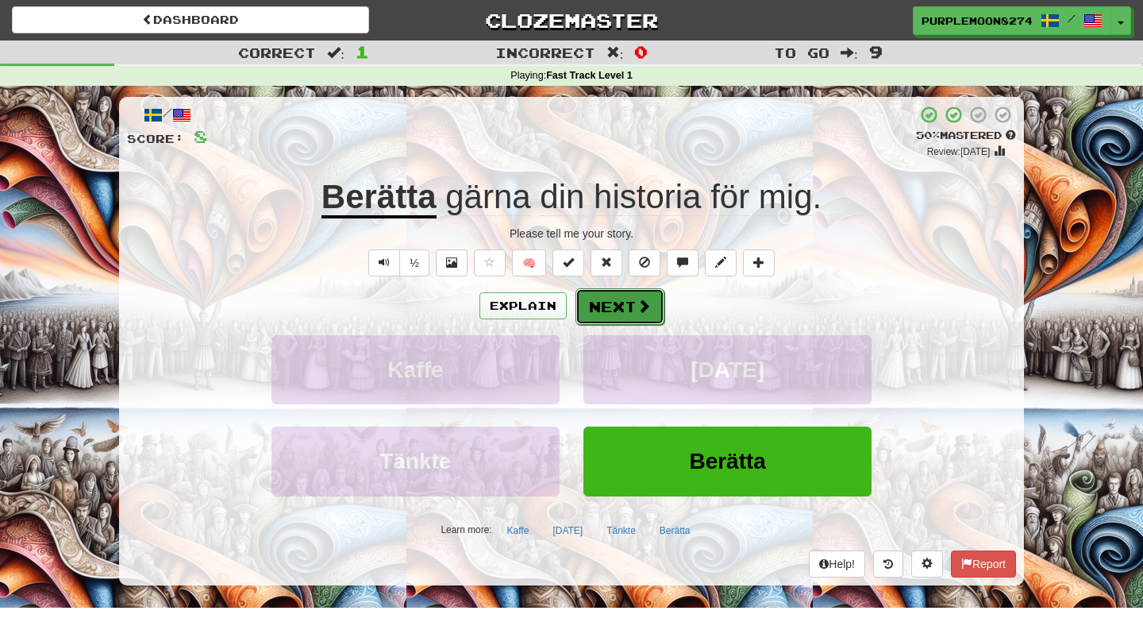
click at [602, 306] on button "Next" at bounding box center [620, 306] width 89 height 37
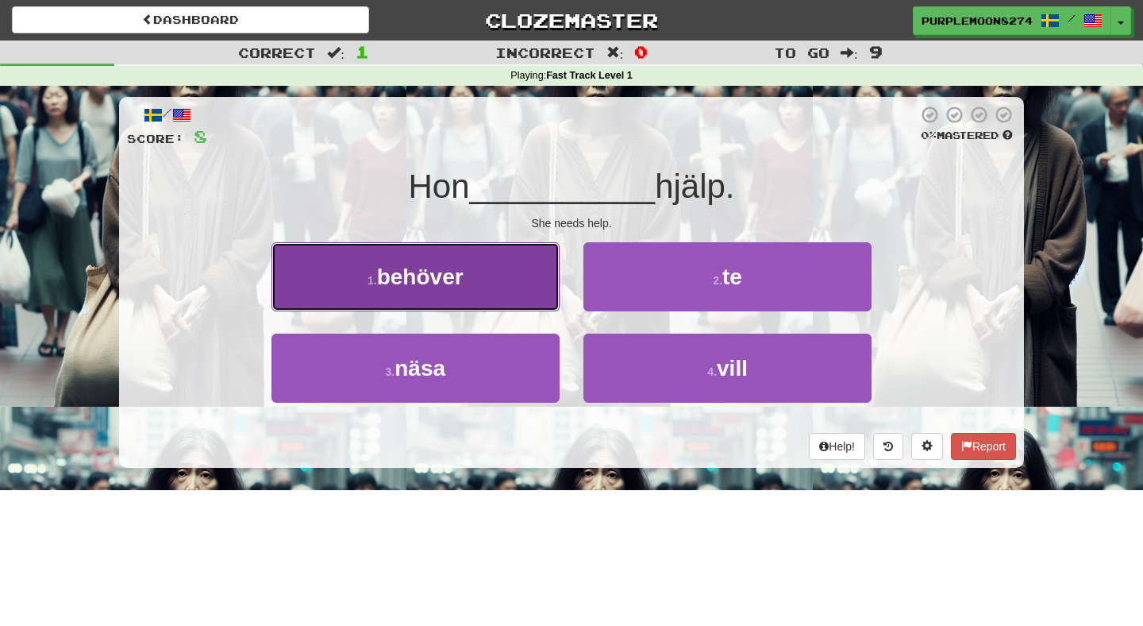
click at [539, 287] on button "1 . behöver" at bounding box center [416, 276] width 288 height 69
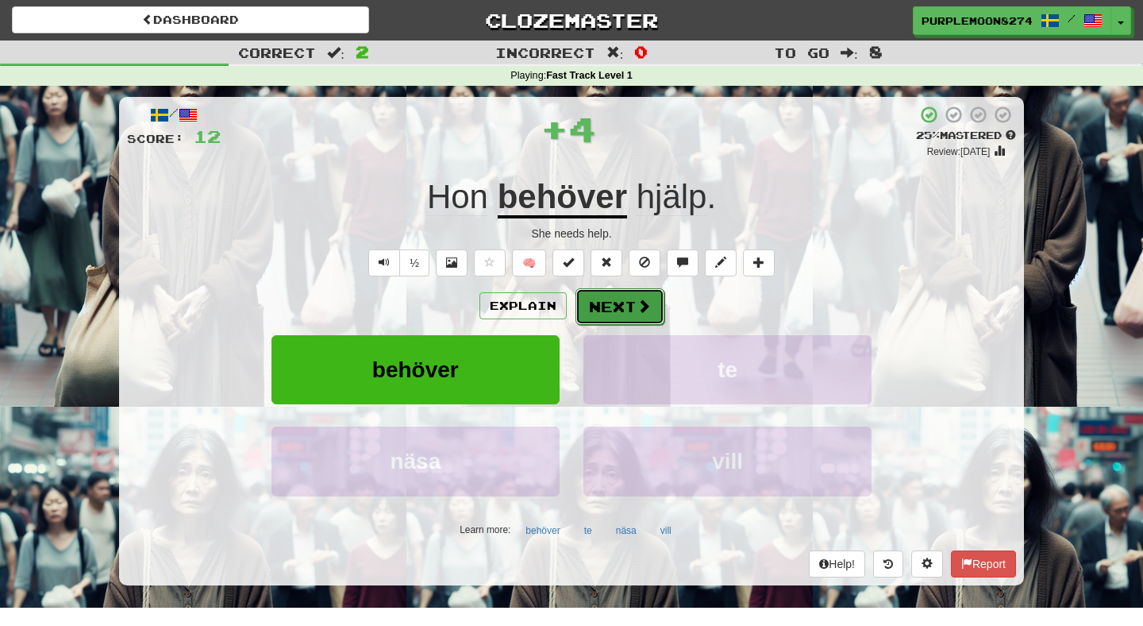
click at [622, 295] on button "Next" at bounding box center [620, 306] width 89 height 37
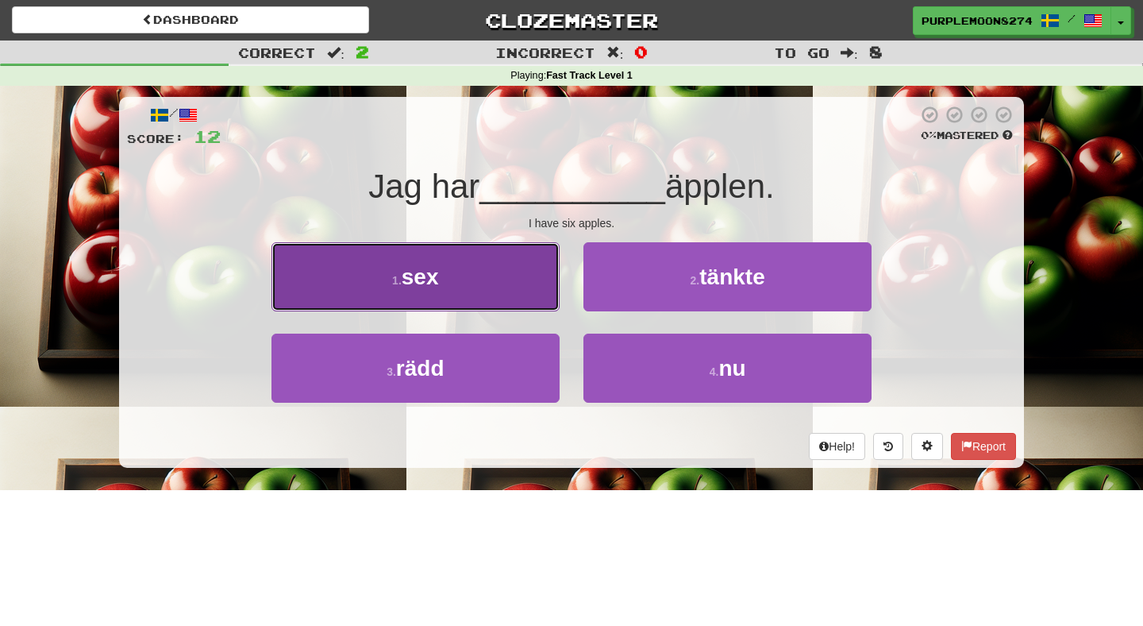
click at [528, 288] on button "1 . sex" at bounding box center [416, 276] width 288 height 69
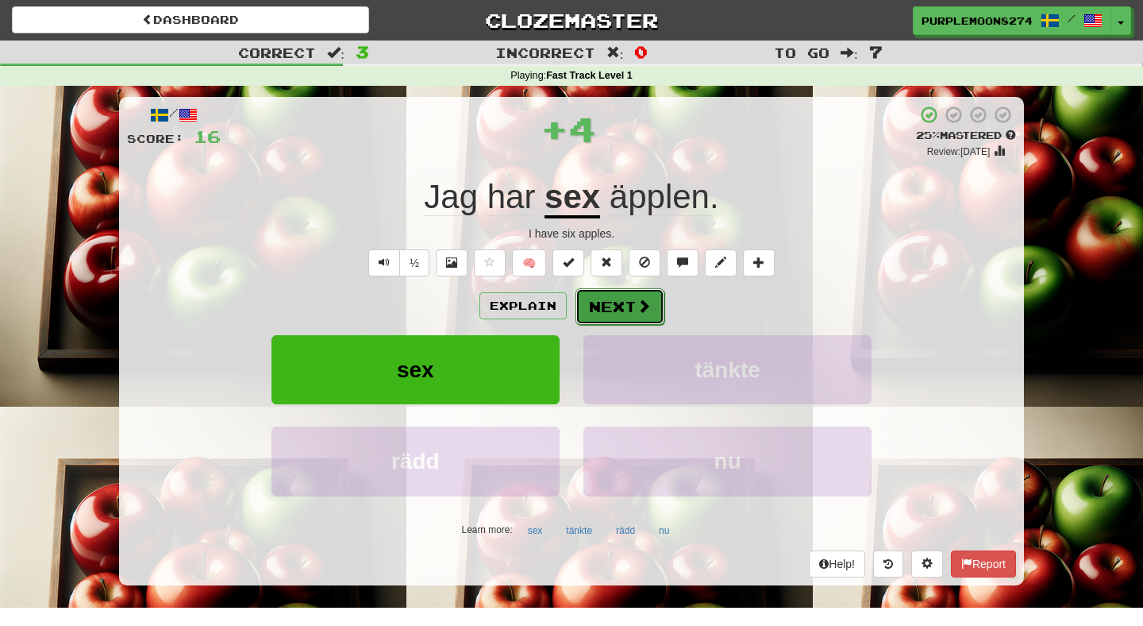
click at [615, 307] on button "Next" at bounding box center [620, 306] width 89 height 37
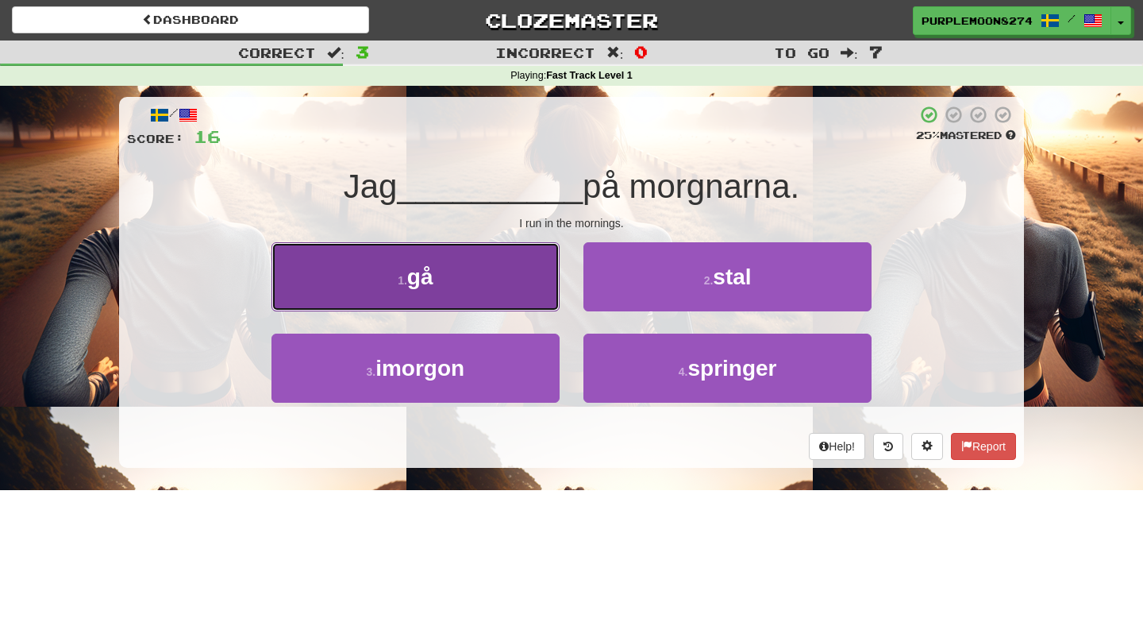
click at [525, 303] on button "1 . gå" at bounding box center [416, 276] width 288 height 69
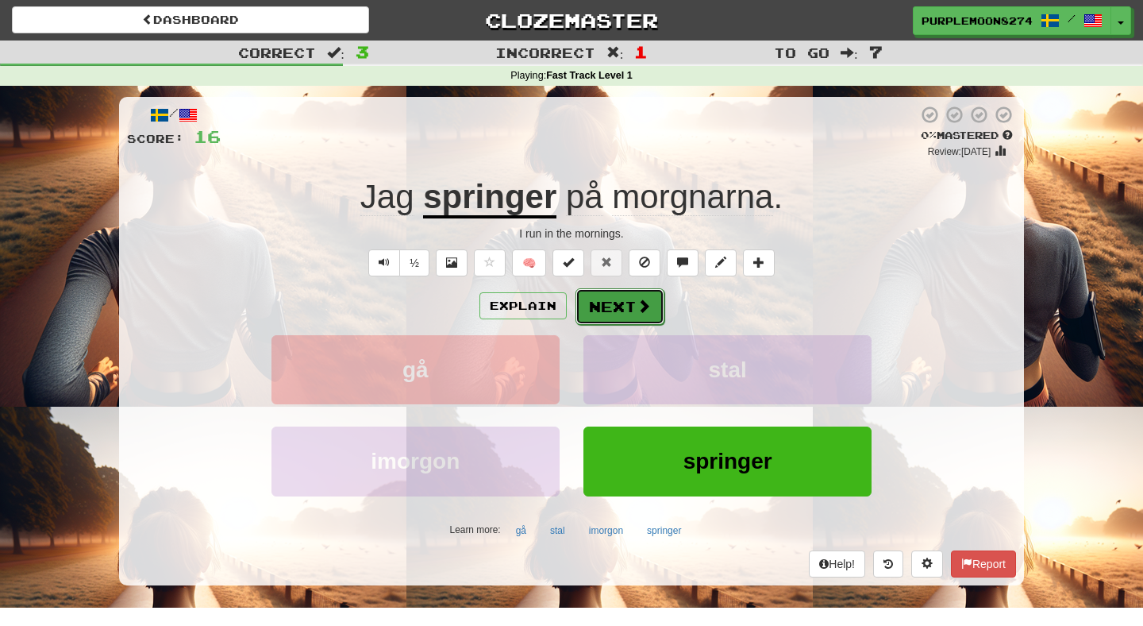
click at [610, 306] on button "Next" at bounding box center [620, 306] width 89 height 37
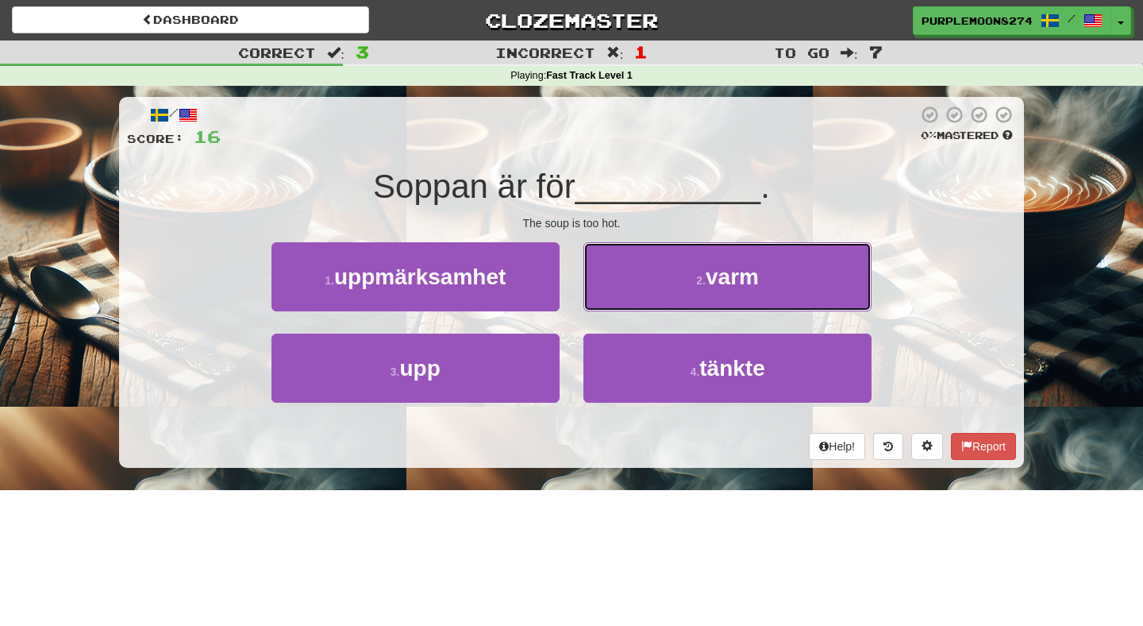
click at [610, 306] on button "2 . varm" at bounding box center [728, 276] width 288 height 69
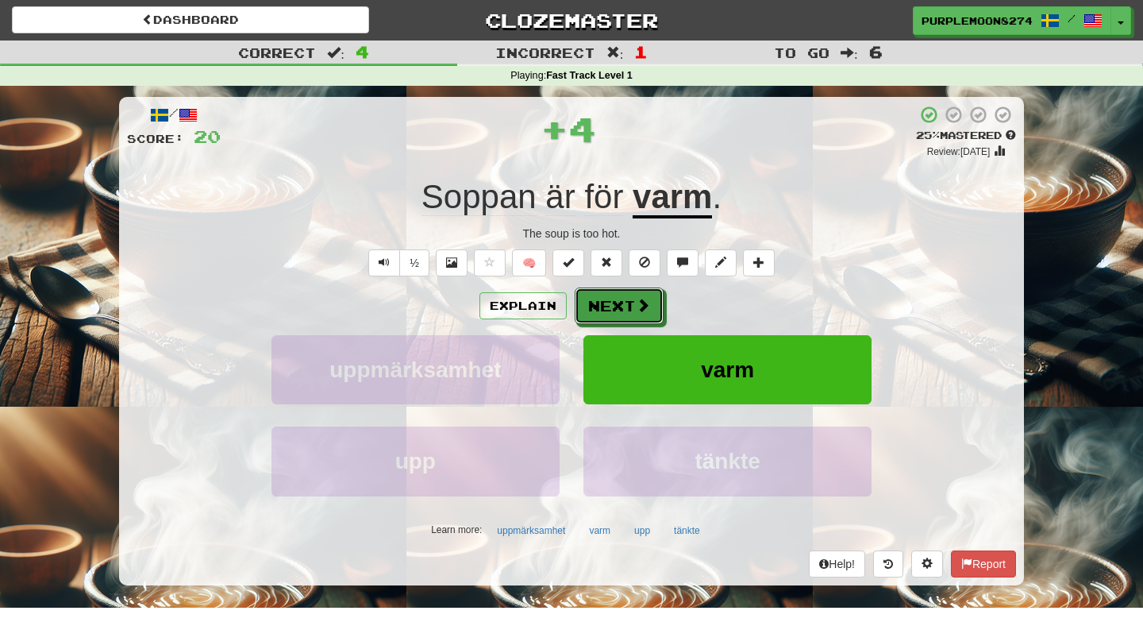
click at [610, 306] on button "Next" at bounding box center [619, 305] width 89 height 37
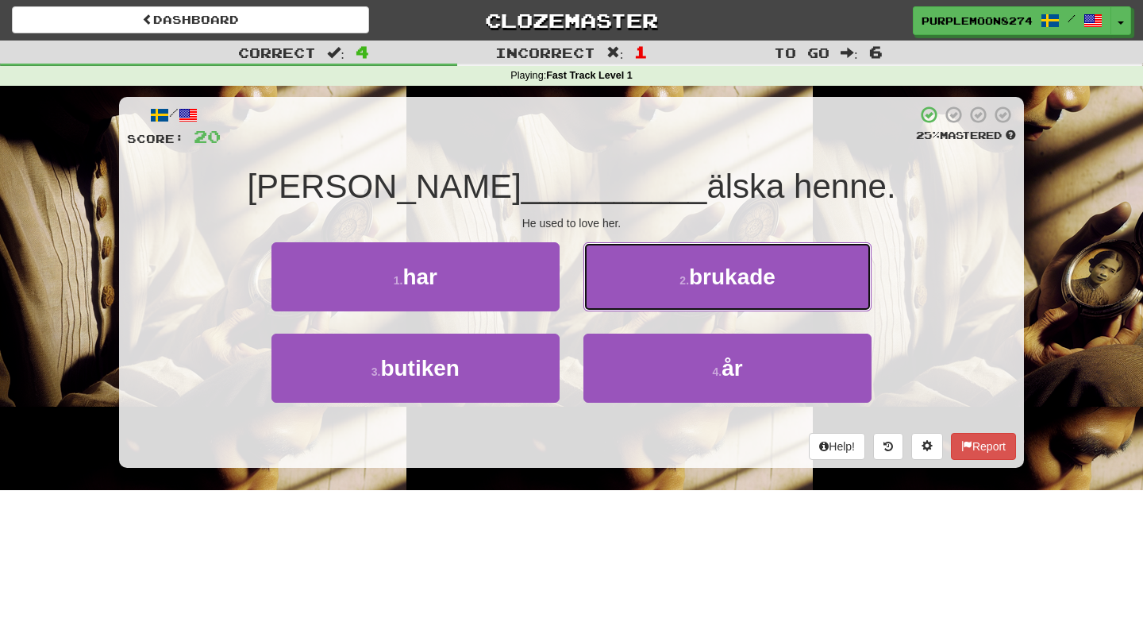
click at [610, 306] on button "2 . brukade" at bounding box center [728, 276] width 288 height 69
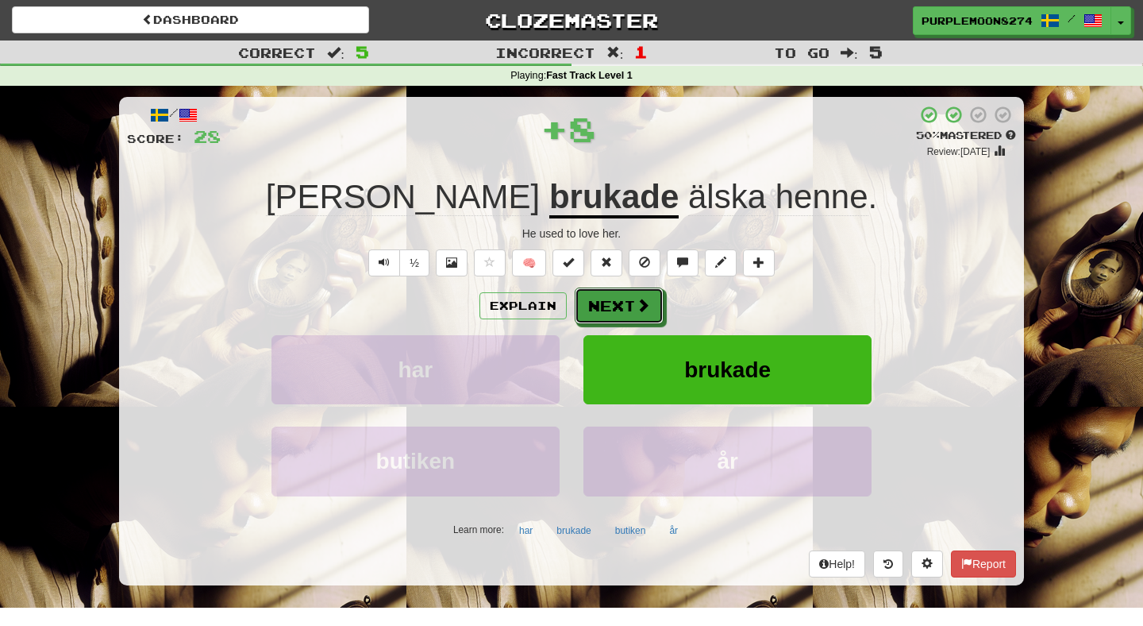
click at [610, 306] on button "Next" at bounding box center [619, 305] width 89 height 37
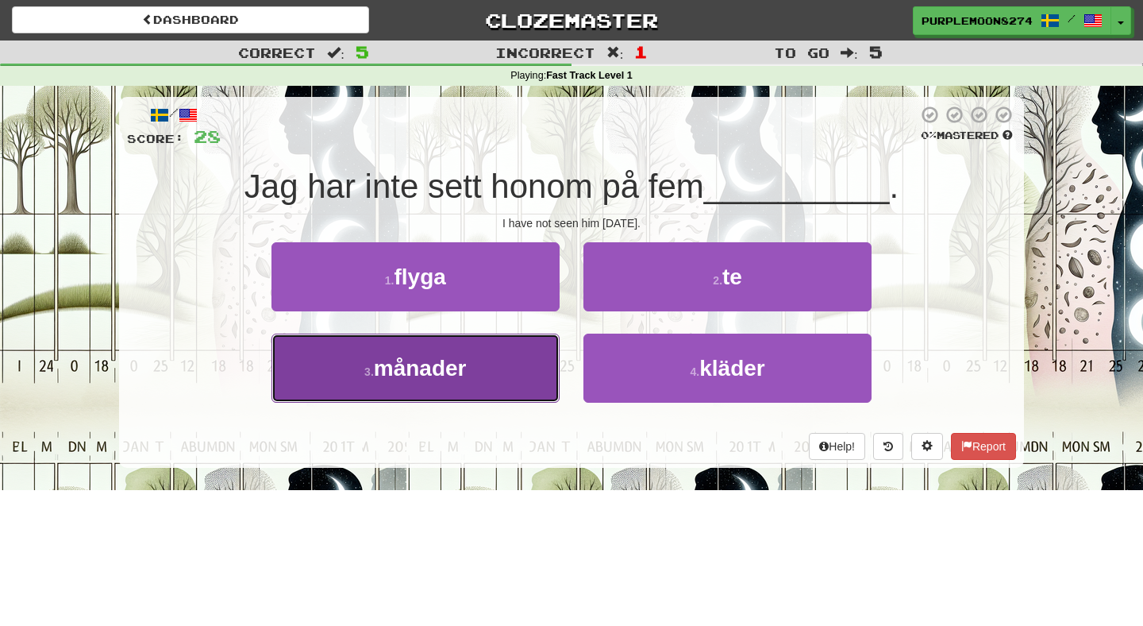
click at [524, 345] on button "3 . månader" at bounding box center [416, 367] width 288 height 69
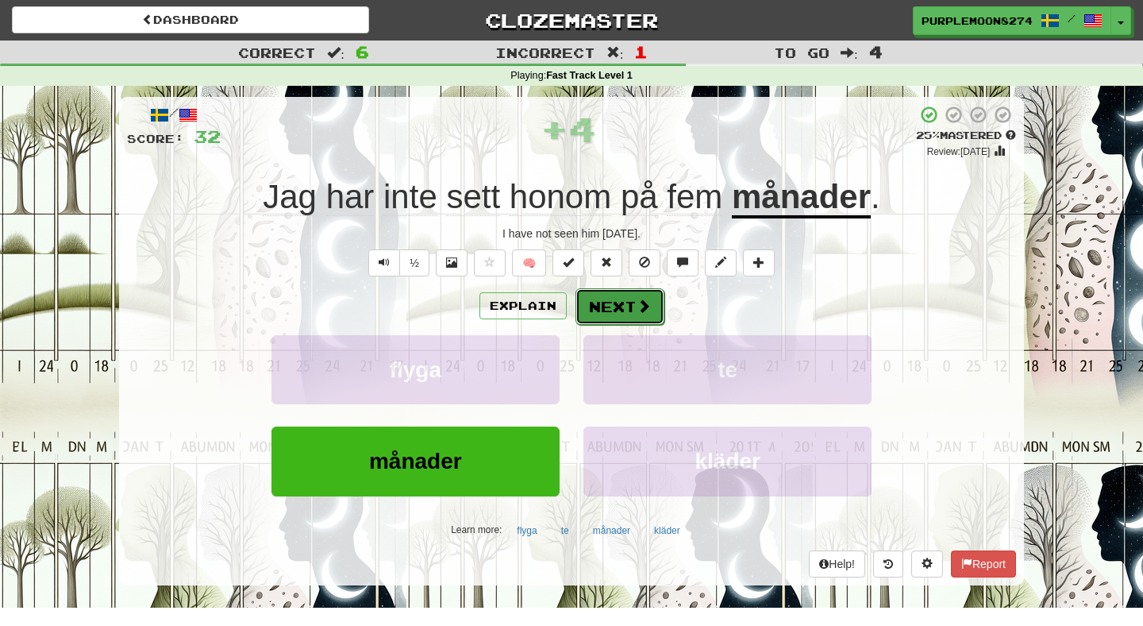
click at [618, 295] on button "Next" at bounding box center [620, 306] width 89 height 37
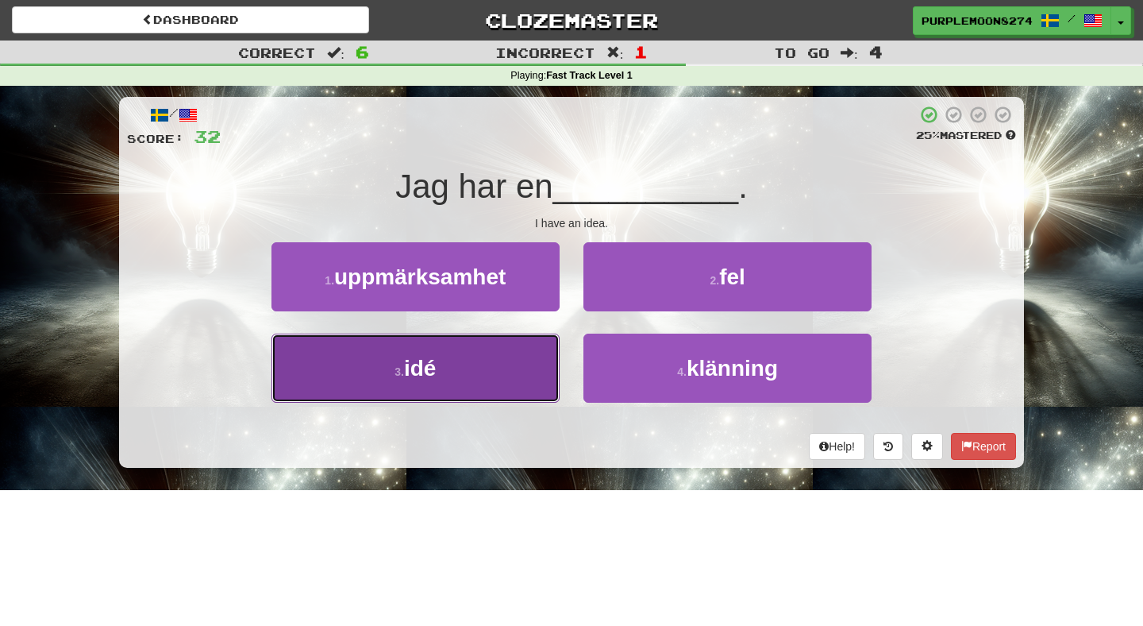
click at [534, 368] on button "3 . idé" at bounding box center [416, 367] width 288 height 69
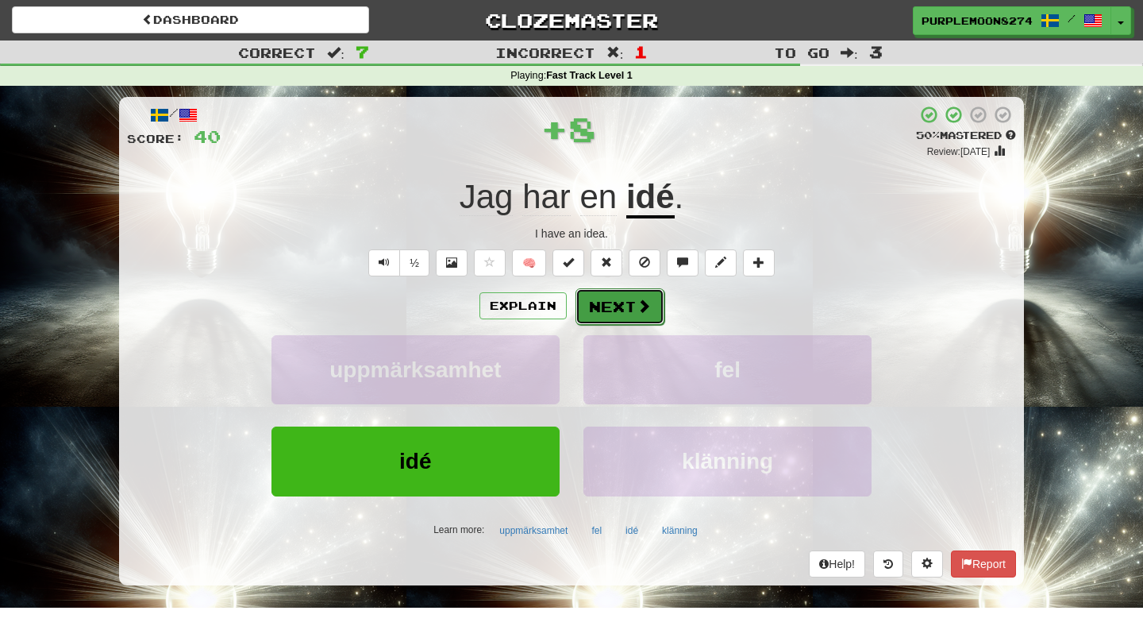
click at [624, 299] on button "Next" at bounding box center [620, 306] width 89 height 37
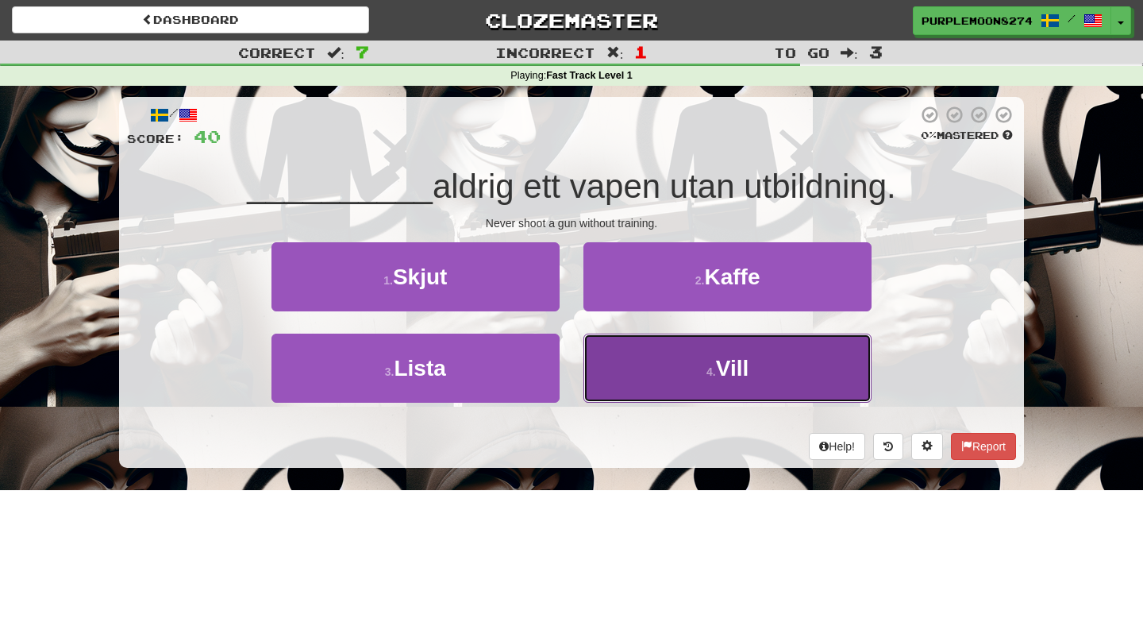
click at [624, 373] on button "4 . Vill" at bounding box center [728, 367] width 288 height 69
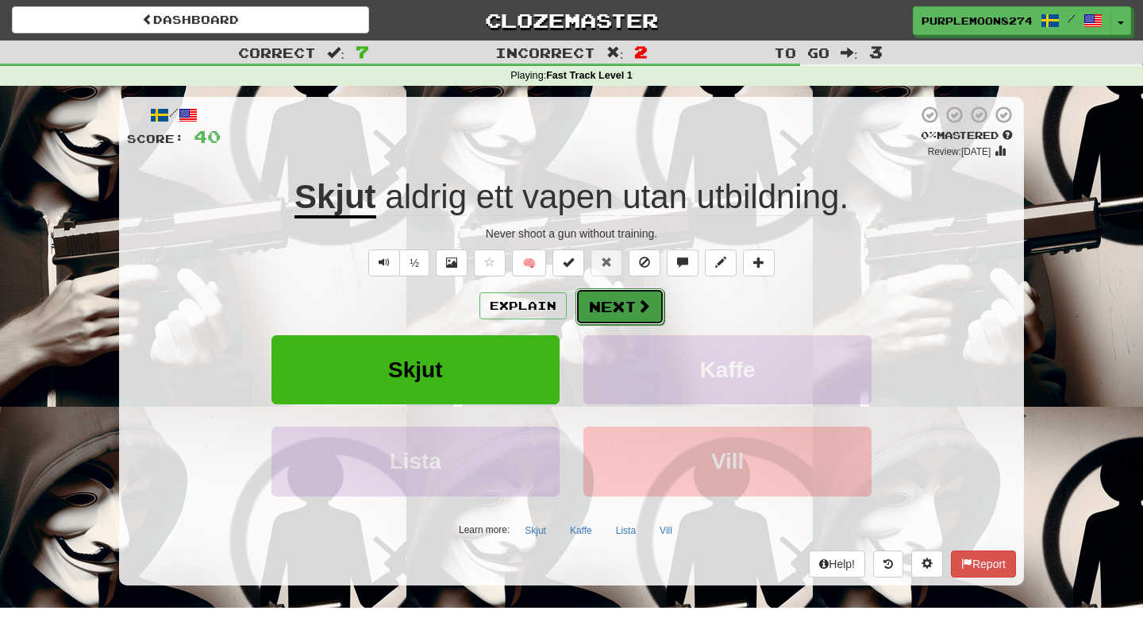
click at [612, 311] on button "Next" at bounding box center [620, 306] width 89 height 37
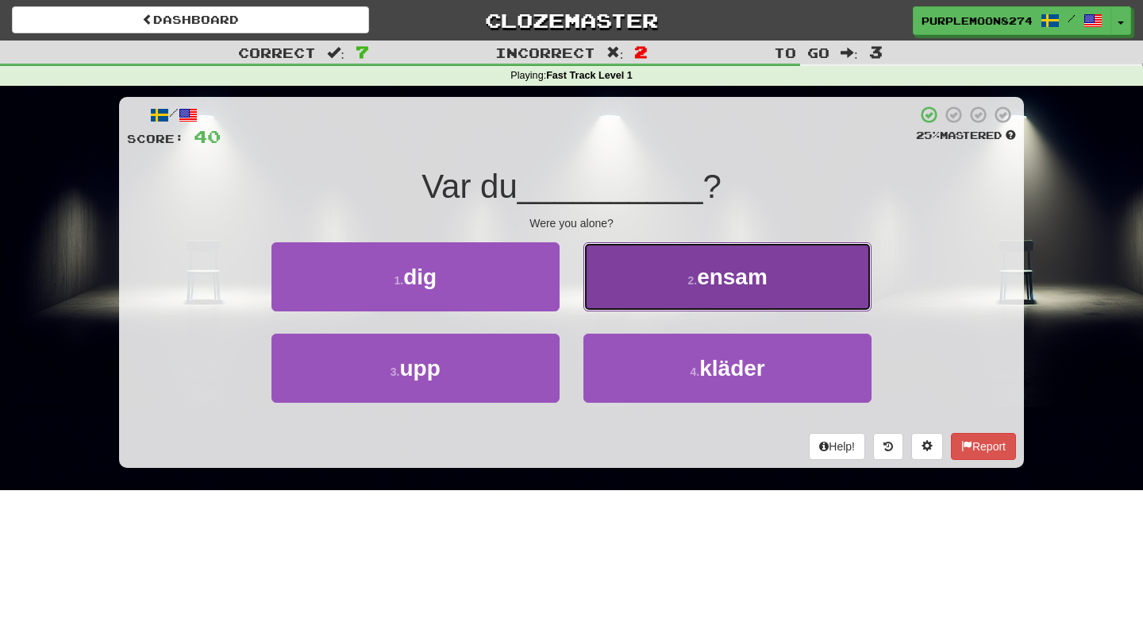
click at [622, 274] on button "2 . ensam" at bounding box center [728, 276] width 288 height 69
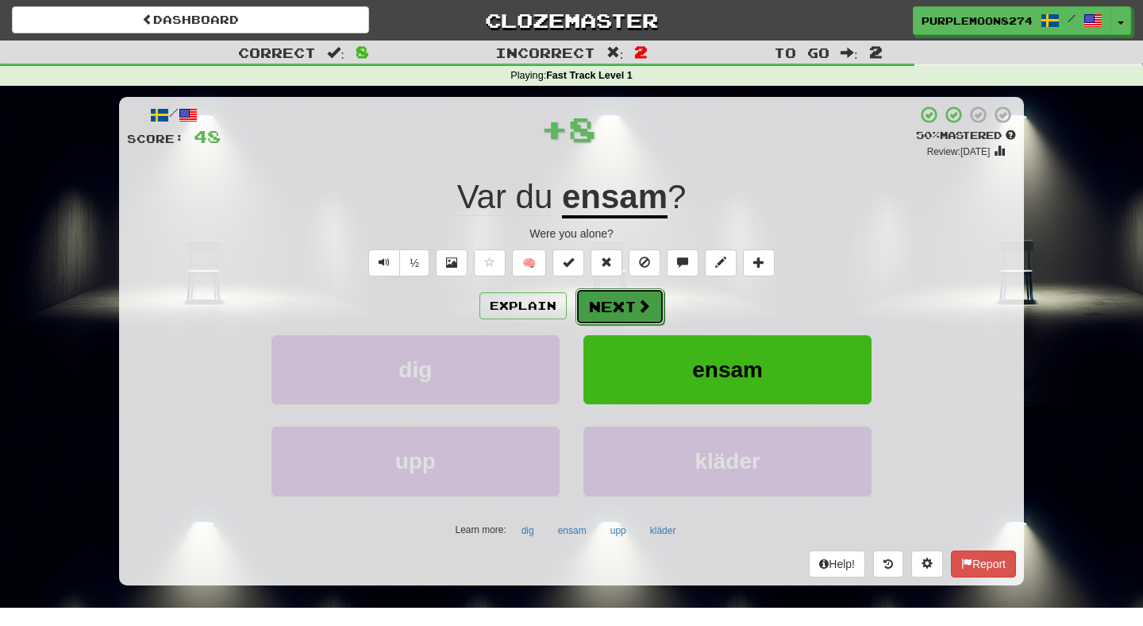
click at [621, 309] on button "Next" at bounding box center [620, 306] width 89 height 37
